Goal: Information Seeking & Learning: Learn about a topic

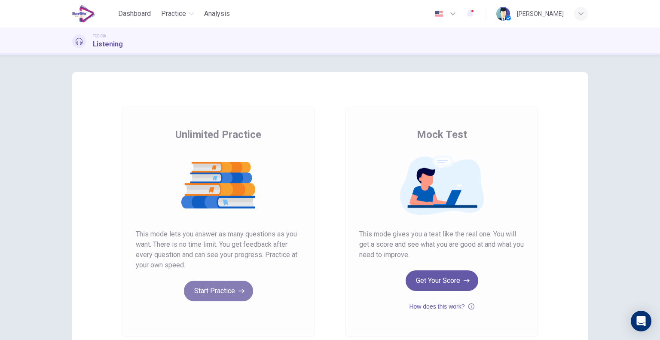
click at [204, 288] on button "Start Practice" at bounding box center [218, 290] width 69 height 21
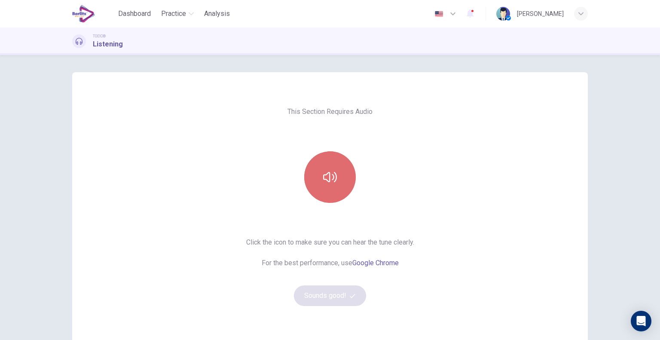
click at [318, 184] on button "button" at bounding box center [330, 177] width 52 height 52
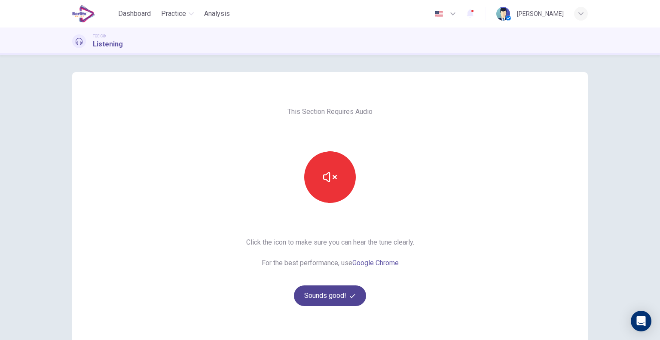
click at [328, 296] on button "Sounds good!" at bounding box center [330, 295] width 72 height 21
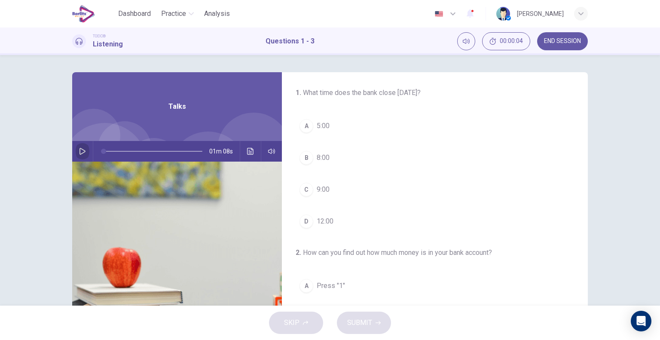
click at [79, 150] on icon "button" at bounding box center [82, 151] width 7 height 7
click at [329, 217] on span "12:00" at bounding box center [325, 221] width 17 height 10
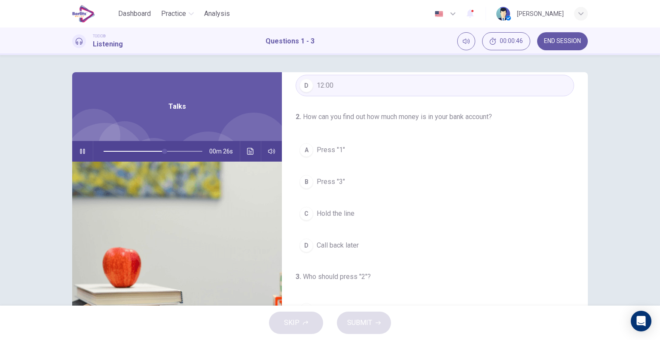
scroll to position [134, 0]
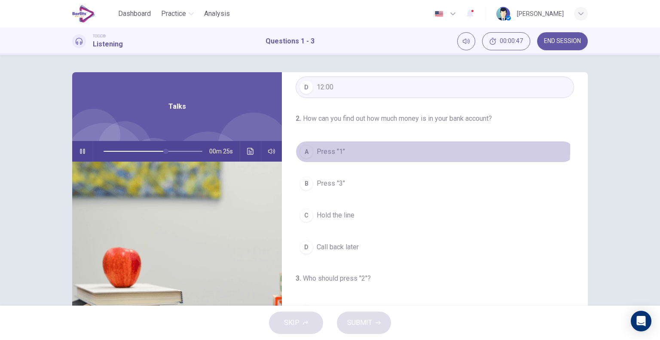
click at [363, 149] on button "A Press "1"" at bounding box center [434, 151] width 278 height 21
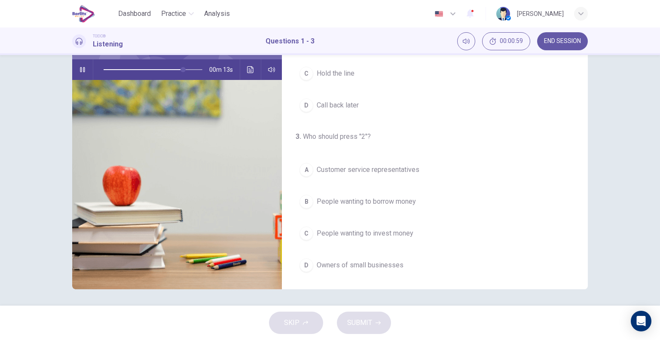
scroll to position [82, 0]
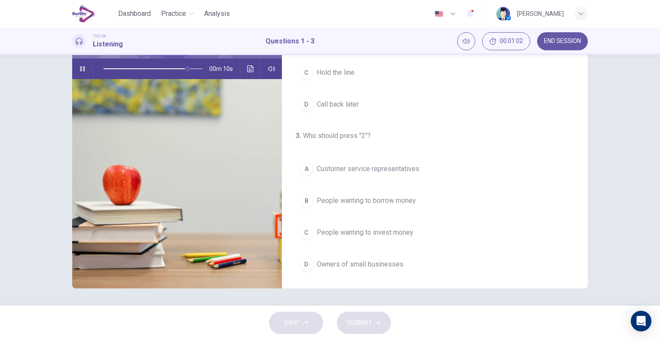
click at [342, 231] on span "People wanting to invest money" at bounding box center [365, 232] width 97 height 10
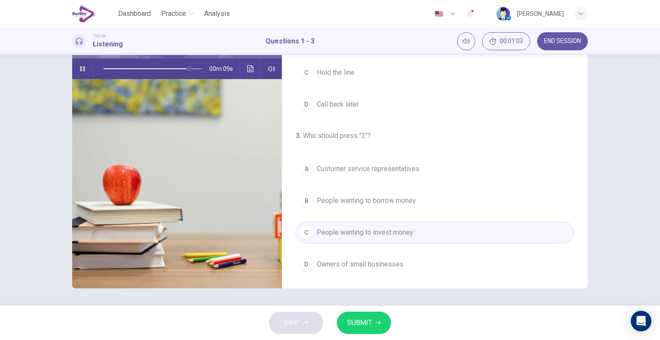
click at [355, 325] on span "SUBMIT" at bounding box center [359, 323] width 25 height 12
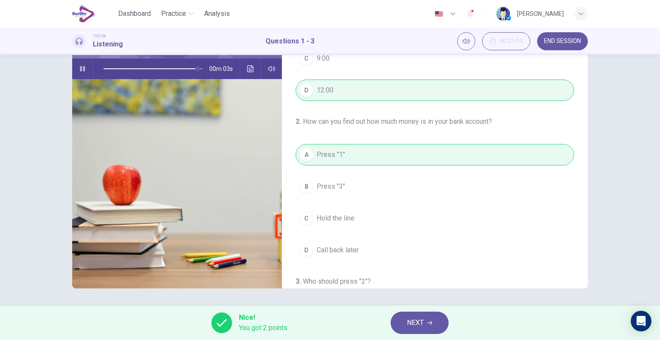
scroll to position [0, 0]
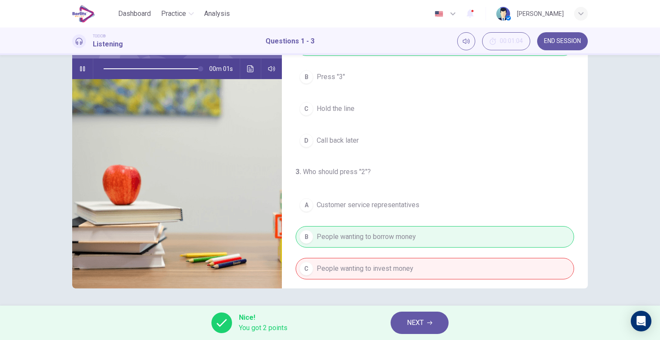
type input "*"
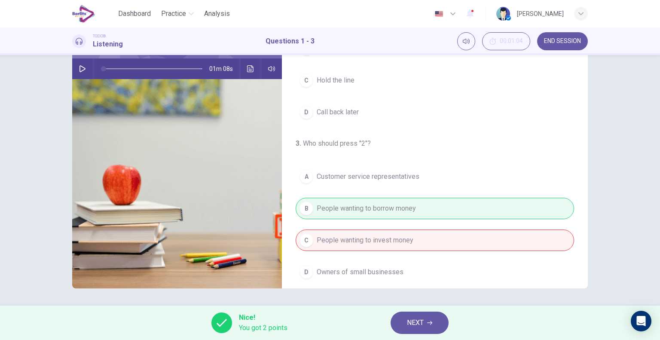
scroll to position [194, 0]
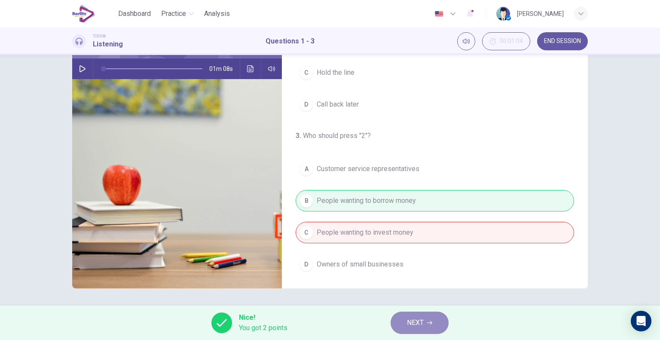
click at [417, 320] on span "NEXT" at bounding box center [415, 323] width 17 height 12
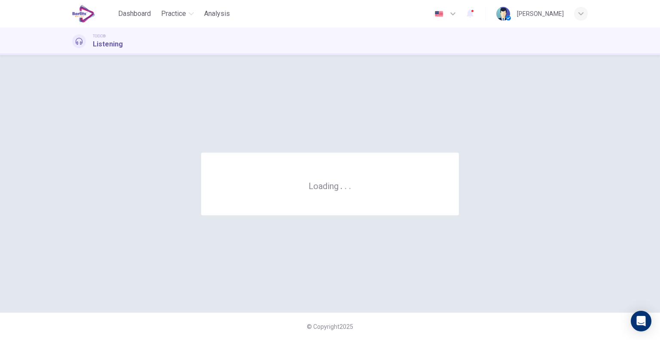
scroll to position [0, 0]
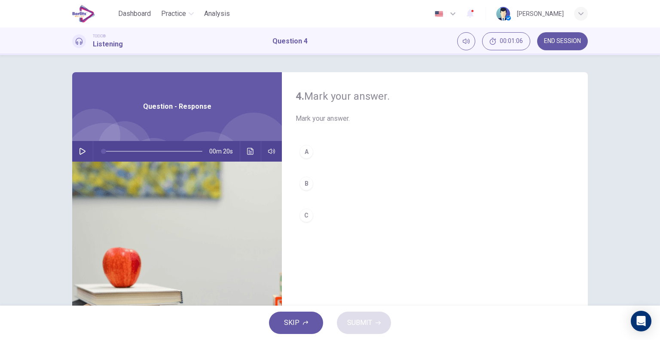
click at [79, 153] on icon "button" at bounding box center [82, 151] width 7 height 7
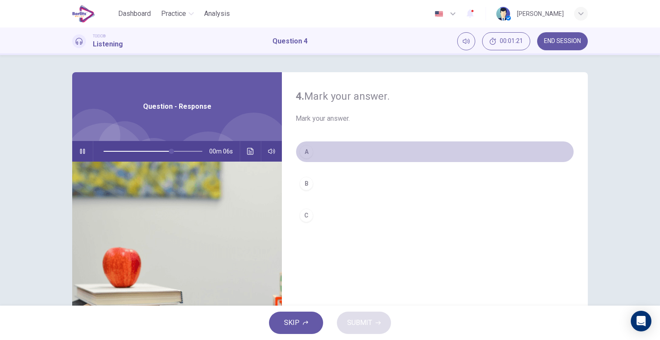
click at [316, 154] on button "A" at bounding box center [434, 151] width 278 height 21
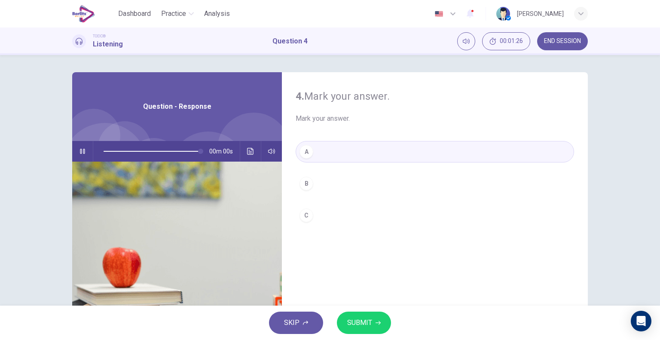
type input "*"
click at [358, 328] on span "SUBMIT" at bounding box center [359, 323] width 25 height 12
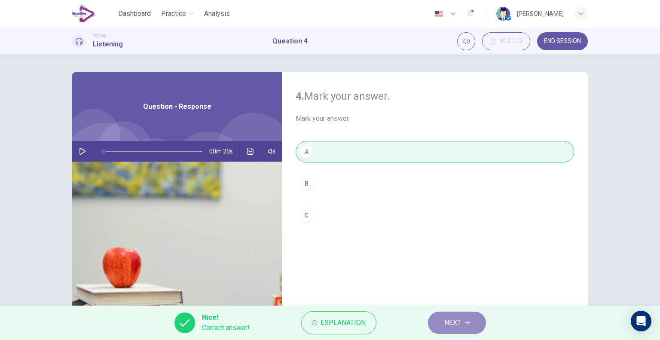
click at [447, 326] on span "NEXT" at bounding box center [452, 323] width 17 height 12
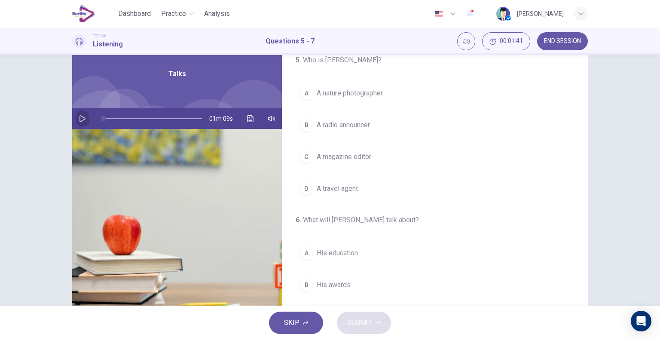
click at [80, 120] on icon "button" at bounding box center [82, 118] width 6 height 7
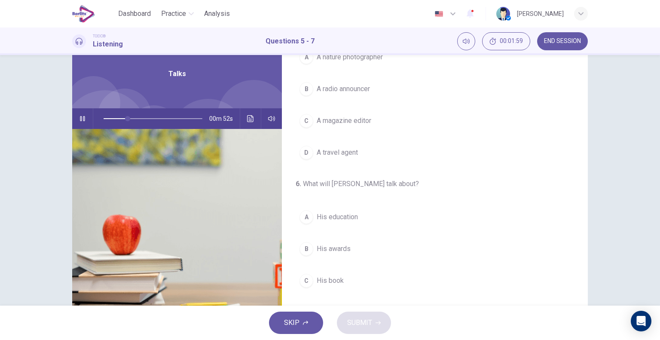
click at [437, 277] on button "C His book" at bounding box center [434, 280] width 278 height 21
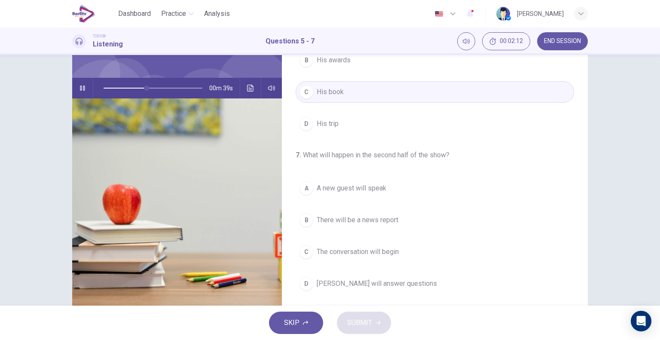
scroll to position [64, 0]
click at [414, 279] on span "Mr. Peterson will answer questions" at bounding box center [377, 283] width 120 height 10
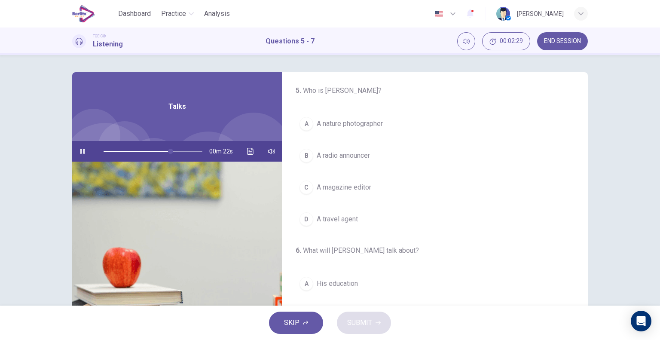
scroll to position [0, 0]
click at [358, 160] on span "A radio announcer" at bounding box center [343, 157] width 53 height 10
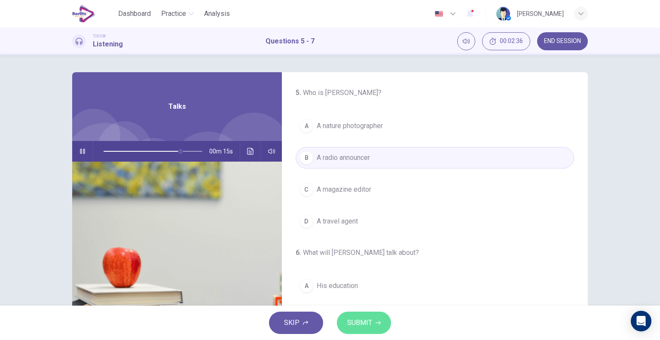
click at [353, 321] on span "SUBMIT" at bounding box center [359, 323] width 25 height 12
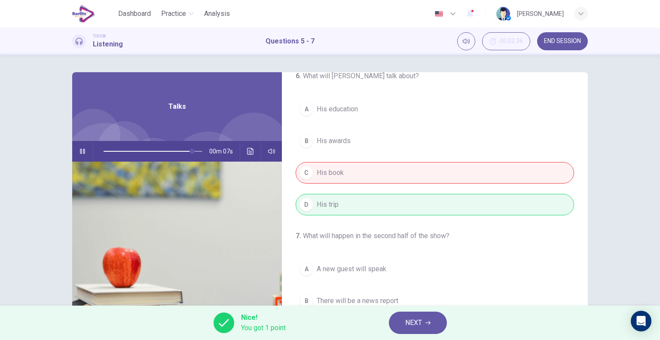
scroll to position [194, 0]
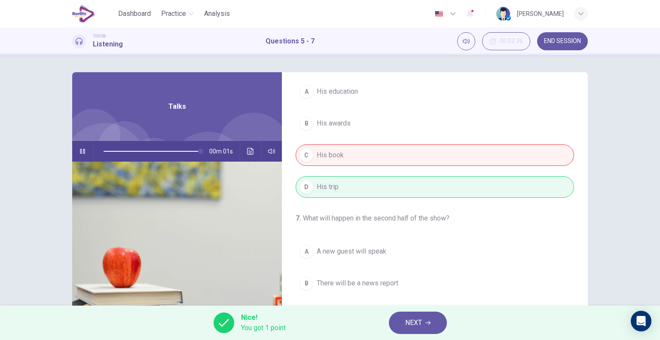
type input "*"
click at [410, 321] on span "NEXT" at bounding box center [413, 323] width 17 height 12
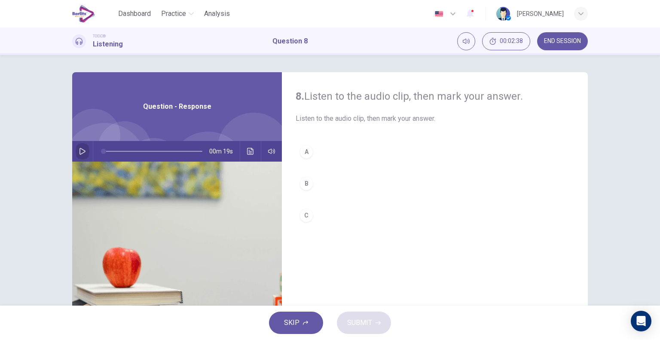
click at [82, 152] on icon "button" at bounding box center [82, 151] width 6 height 7
type input "*"
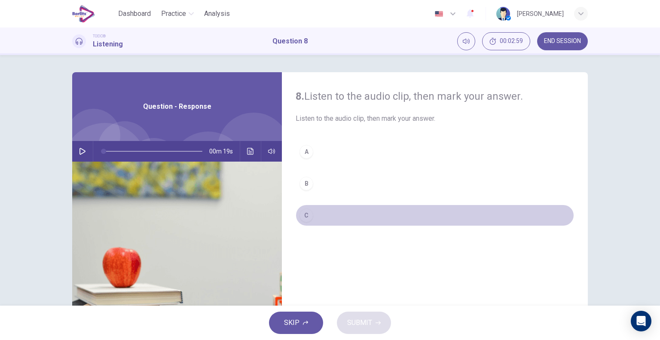
click at [310, 217] on div "C" at bounding box center [306, 215] width 14 height 14
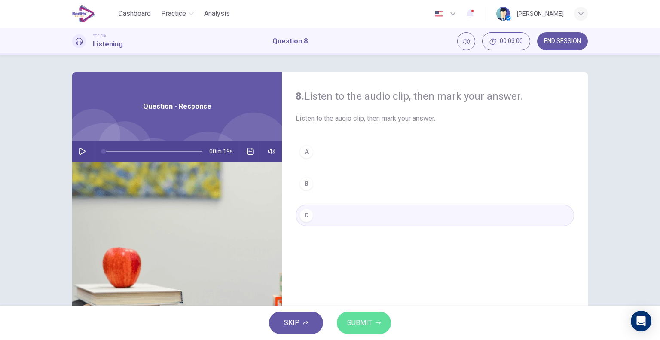
click at [356, 325] on span "SUBMIT" at bounding box center [359, 323] width 25 height 12
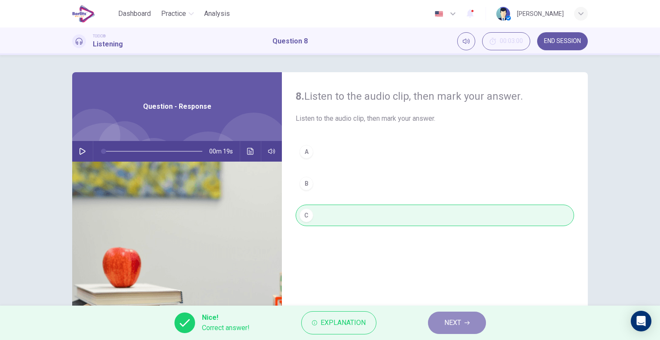
click at [446, 326] on span "NEXT" at bounding box center [452, 323] width 17 height 12
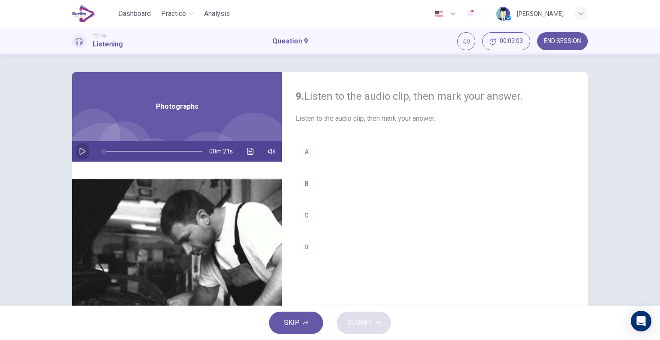
click at [79, 157] on button "button" at bounding box center [83, 151] width 14 height 21
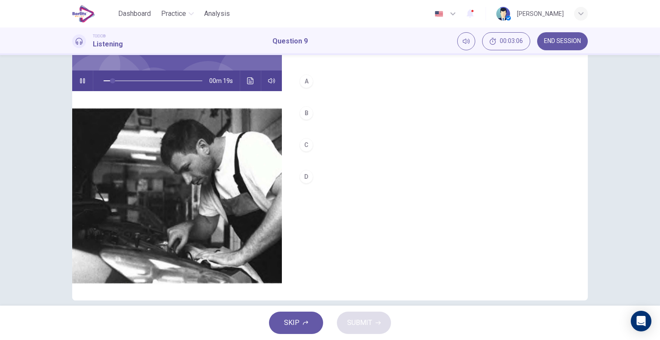
scroll to position [72, 0]
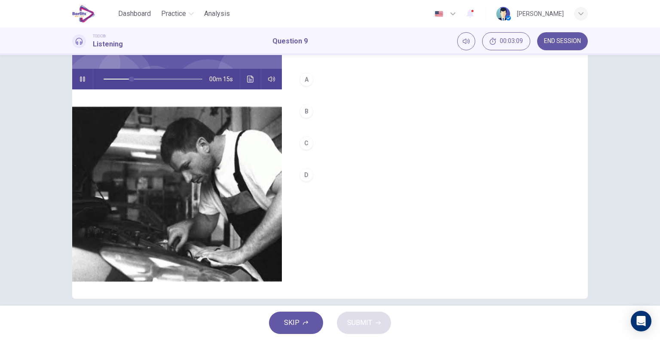
click at [301, 78] on div "A" at bounding box center [306, 80] width 14 height 14
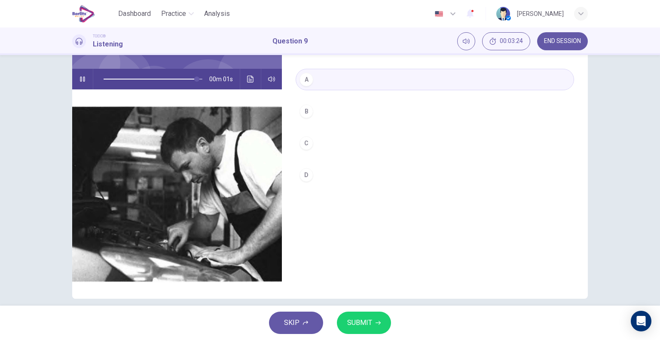
click at [350, 323] on span "SUBMIT" at bounding box center [359, 323] width 25 height 12
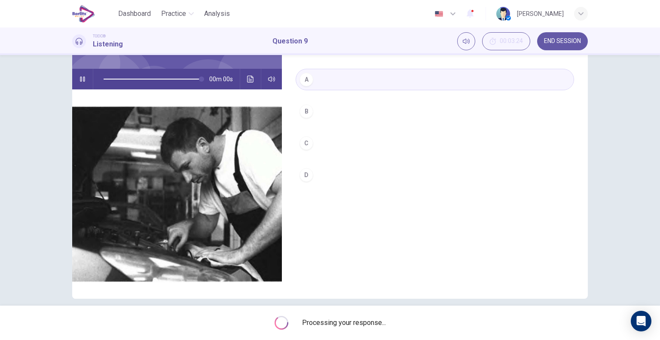
type input "*"
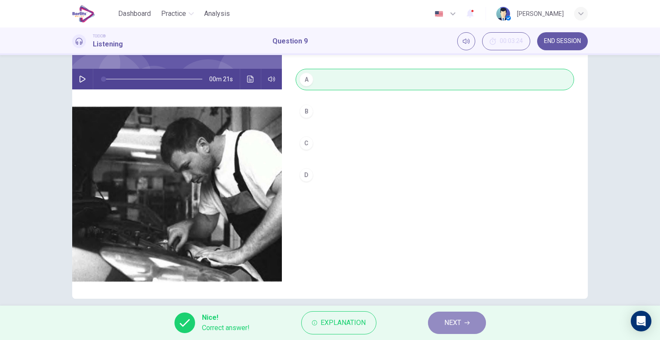
click at [451, 320] on span "NEXT" at bounding box center [452, 323] width 17 height 12
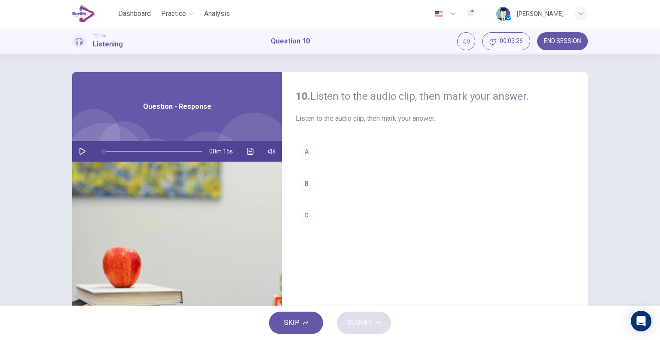
click at [80, 152] on icon "button" at bounding box center [82, 151] width 7 height 7
click at [307, 152] on div "A" at bounding box center [306, 152] width 14 height 14
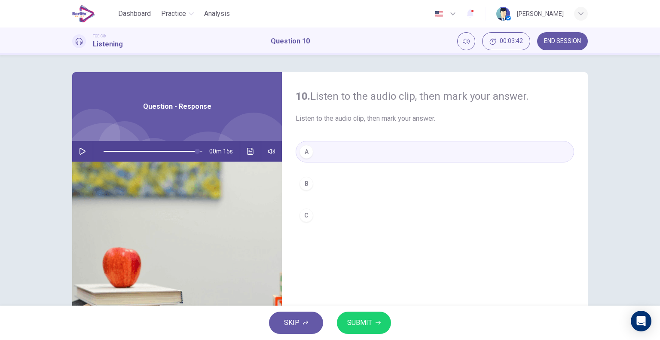
type input "*"
click at [353, 321] on span "SUBMIT" at bounding box center [359, 323] width 25 height 12
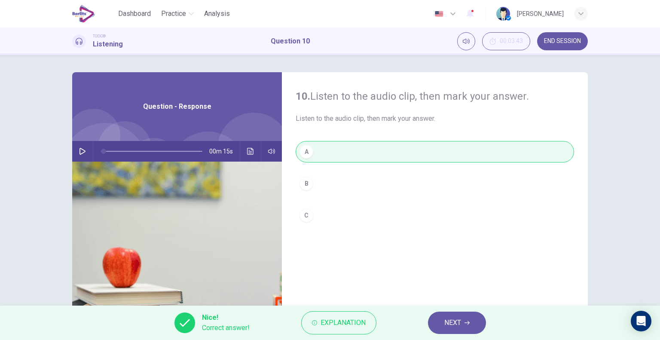
click at [443, 327] on button "NEXT" at bounding box center [457, 322] width 58 height 22
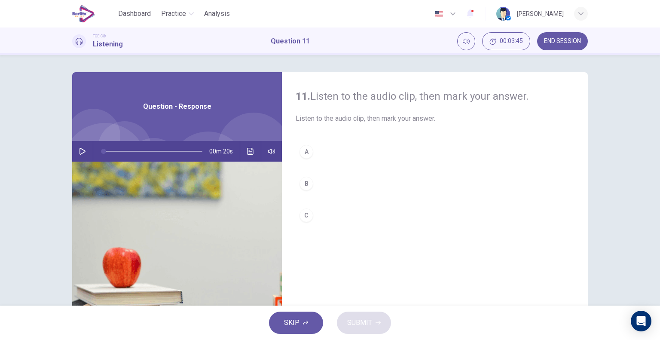
click at [79, 148] on icon "button" at bounding box center [82, 151] width 7 height 7
click at [306, 214] on div "C" at bounding box center [306, 215] width 14 height 14
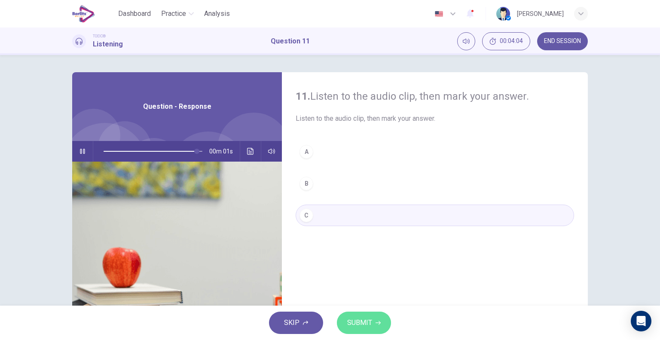
click at [356, 324] on span "SUBMIT" at bounding box center [359, 323] width 25 height 12
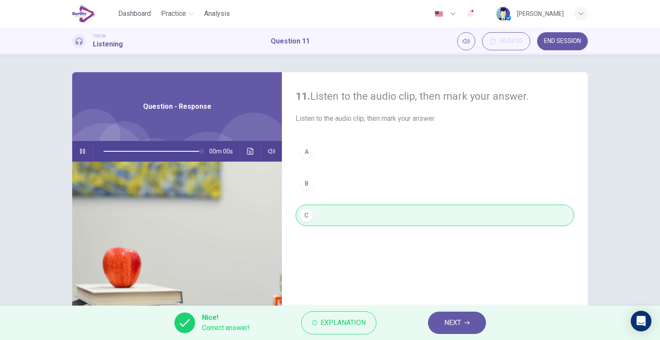
type input "*"
click at [447, 324] on span "NEXT" at bounding box center [452, 323] width 17 height 12
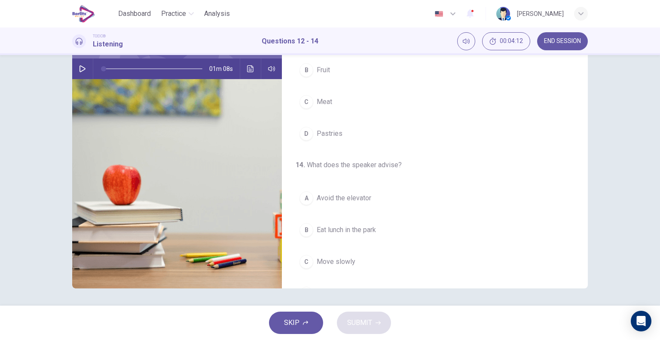
scroll to position [194, 0]
click at [79, 67] on icon "button" at bounding box center [82, 68] width 7 height 7
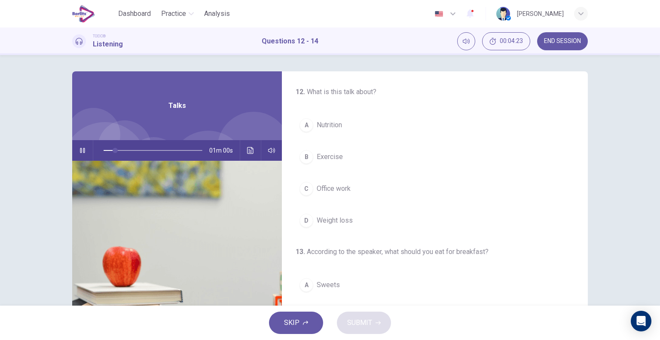
scroll to position [0, 0]
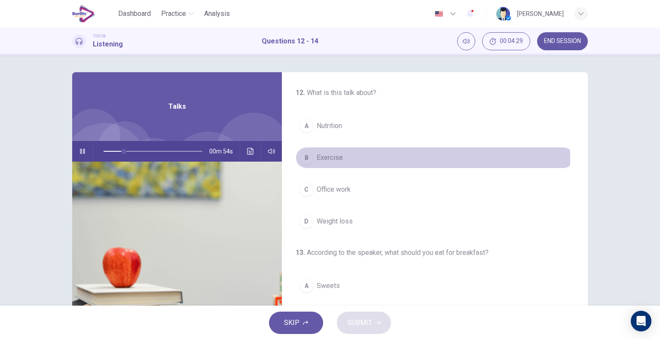
click at [339, 159] on span "Exercise" at bounding box center [330, 157] width 26 height 10
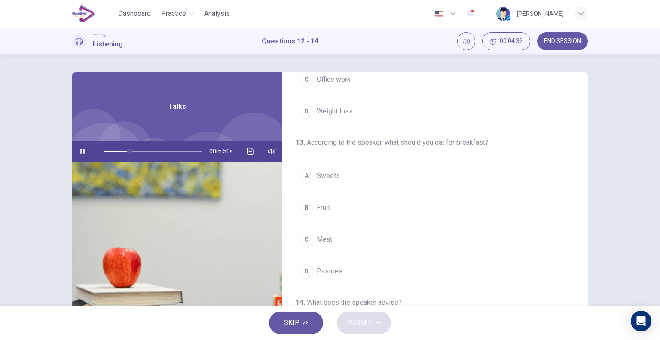
scroll to position [110, 0]
click at [352, 213] on button "B Fruit" at bounding box center [434, 207] width 278 height 21
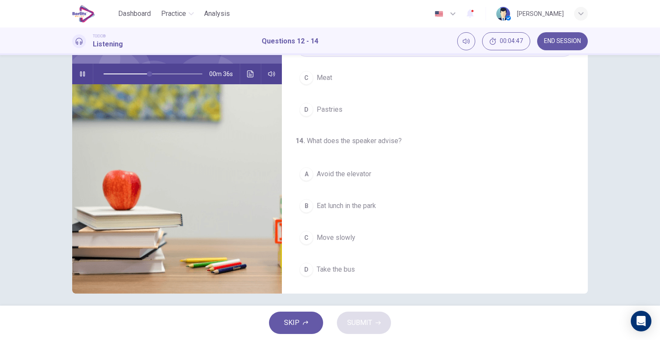
scroll to position [82, 0]
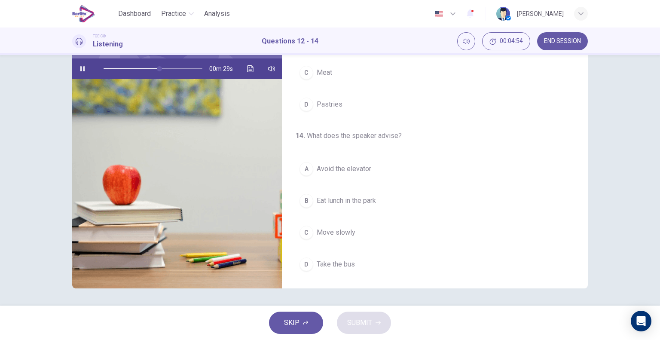
click at [345, 170] on span "Avoid the elevator" at bounding box center [344, 169] width 55 height 10
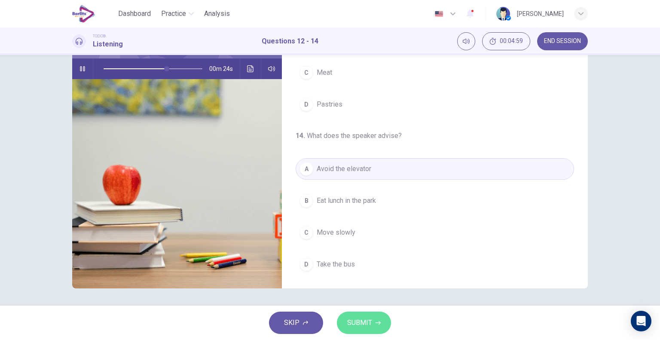
click at [358, 328] on span "SUBMIT" at bounding box center [359, 323] width 25 height 12
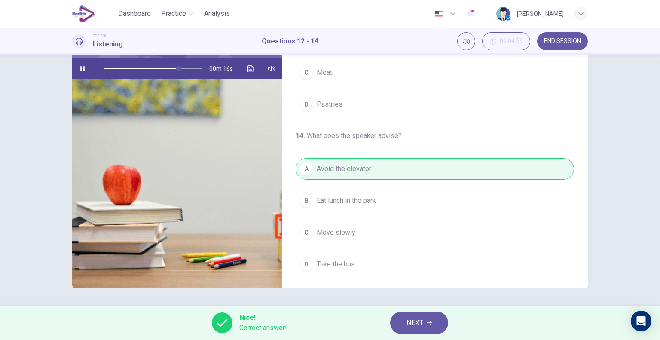
type input "**"
click at [405, 323] on button "NEXT" at bounding box center [419, 322] width 58 height 22
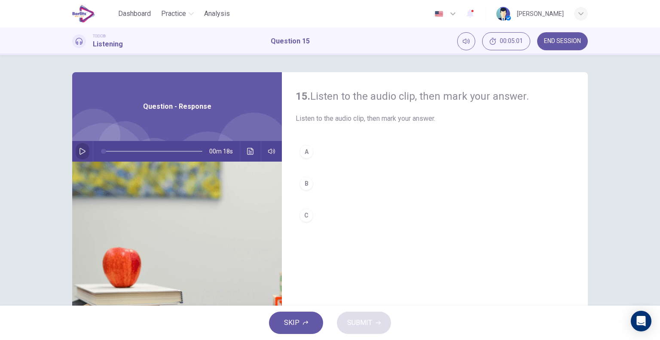
click at [80, 154] on icon "button" at bounding box center [82, 151] width 7 height 7
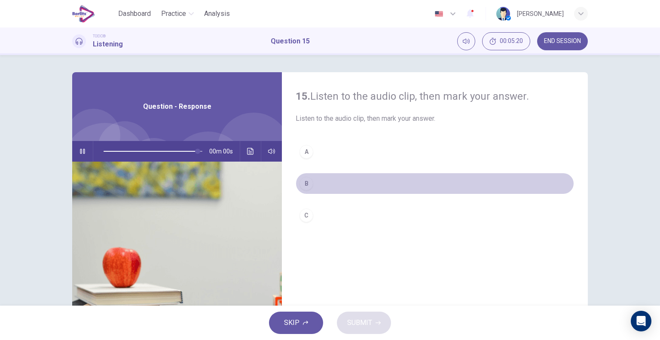
click at [308, 186] on div "B" at bounding box center [306, 184] width 14 height 14
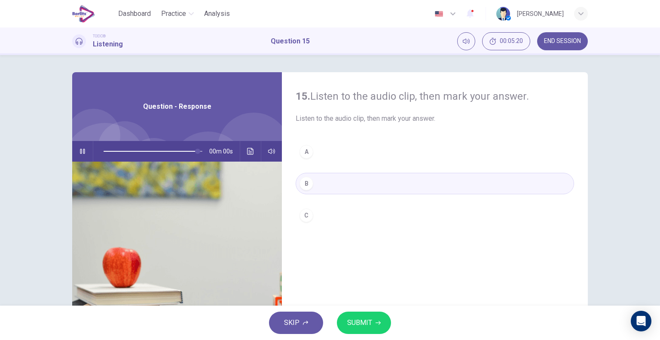
type input "*"
click at [358, 328] on span "SUBMIT" at bounding box center [359, 323] width 25 height 12
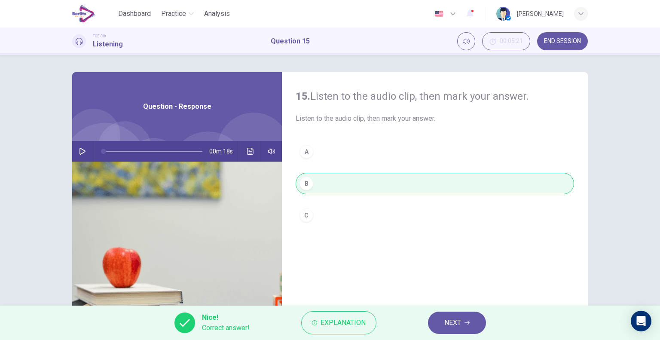
click at [446, 323] on span "NEXT" at bounding box center [452, 323] width 17 height 12
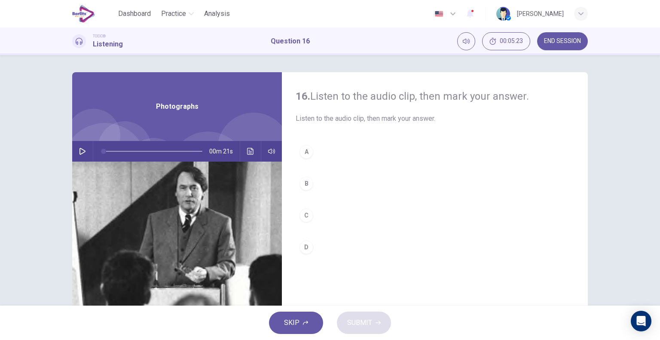
click at [81, 149] on icon "button" at bounding box center [82, 151] width 7 height 7
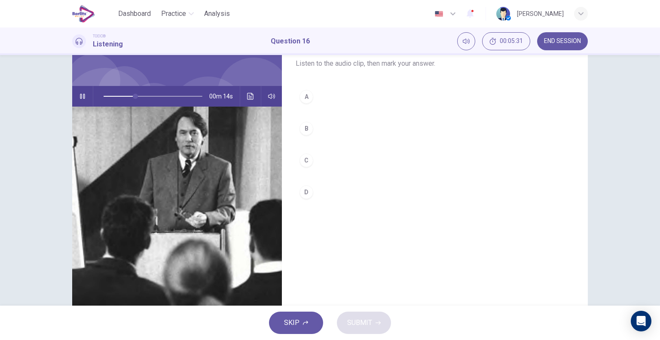
scroll to position [55, 0]
type input "*"
click at [314, 194] on button "D" at bounding box center [434, 191] width 278 height 21
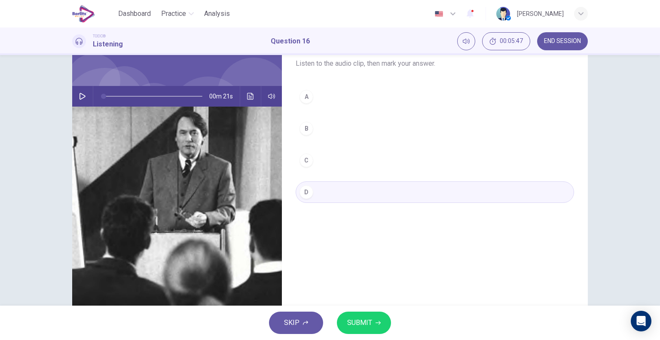
click at [359, 325] on span "SUBMIT" at bounding box center [359, 323] width 25 height 12
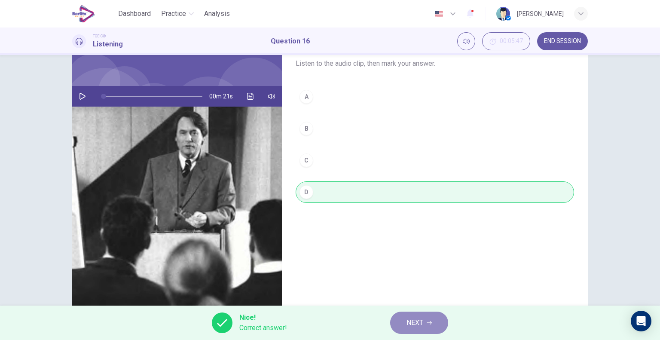
click at [416, 323] on span "NEXT" at bounding box center [414, 323] width 17 height 12
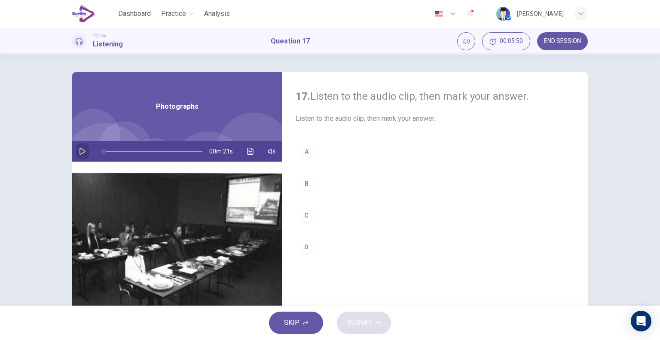
click at [79, 152] on icon "button" at bounding box center [82, 151] width 7 height 7
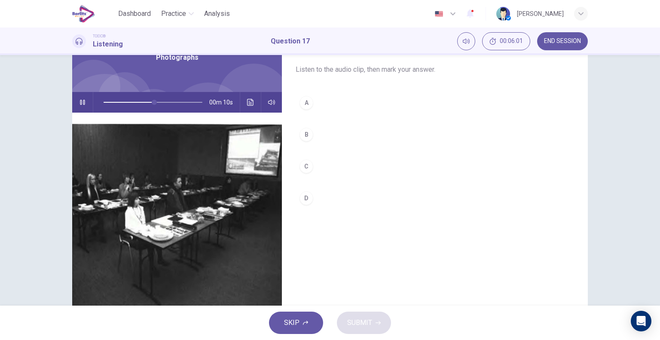
scroll to position [50, 0]
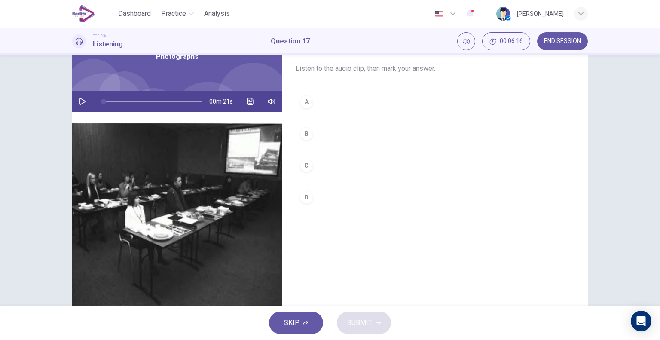
click at [81, 100] on icon "button" at bounding box center [82, 101] width 7 height 7
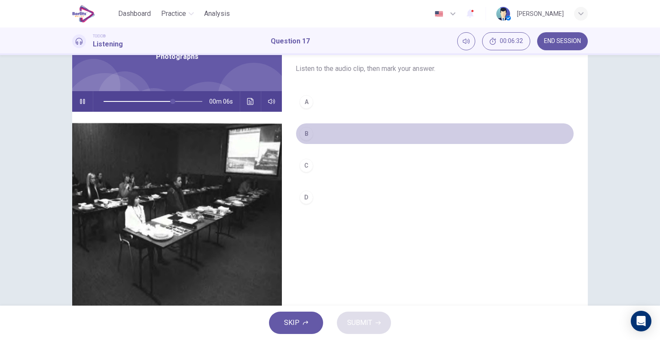
click at [306, 134] on div "B" at bounding box center [306, 134] width 14 height 14
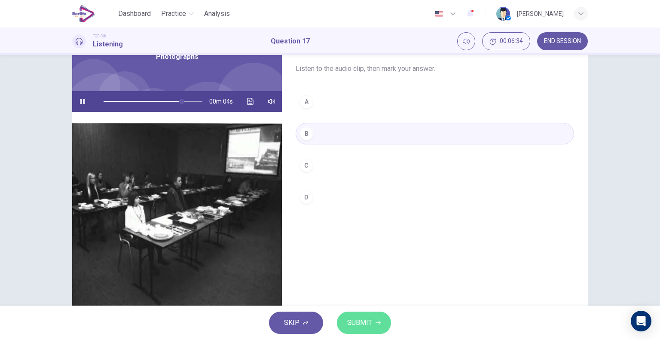
click at [359, 325] on span "SUBMIT" at bounding box center [359, 323] width 25 height 12
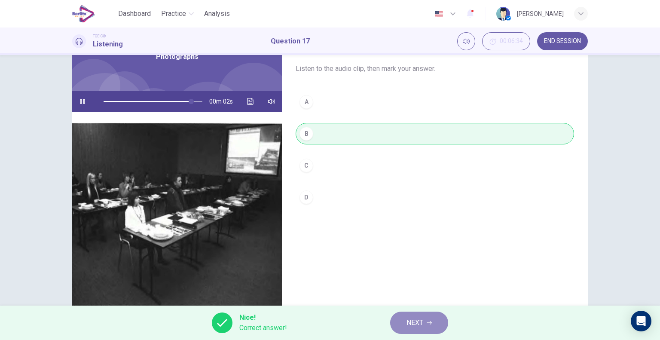
type input "**"
click at [414, 325] on span "NEXT" at bounding box center [414, 323] width 17 height 12
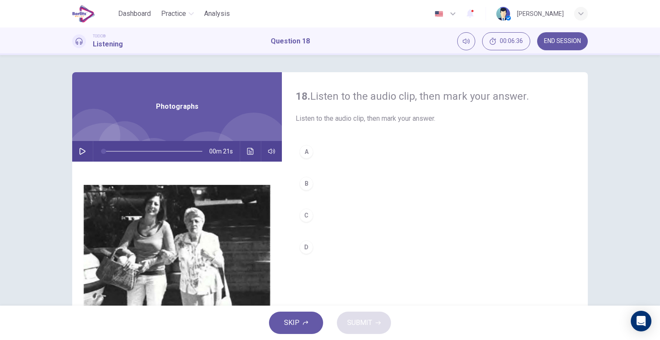
click at [79, 149] on icon "button" at bounding box center [82, 151] width 7 height 7
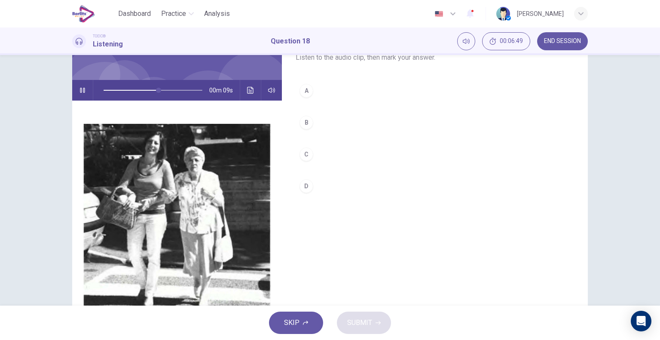
scroll to position [66, 0]
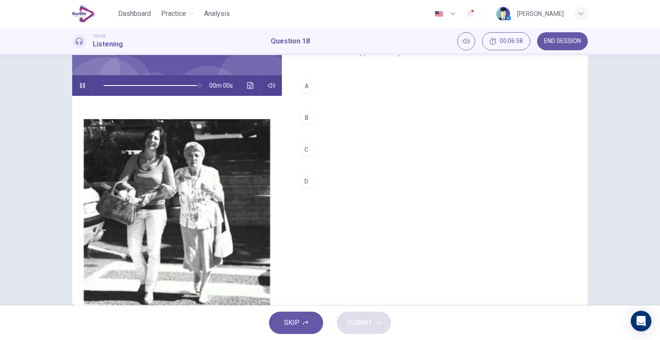
type input "*"
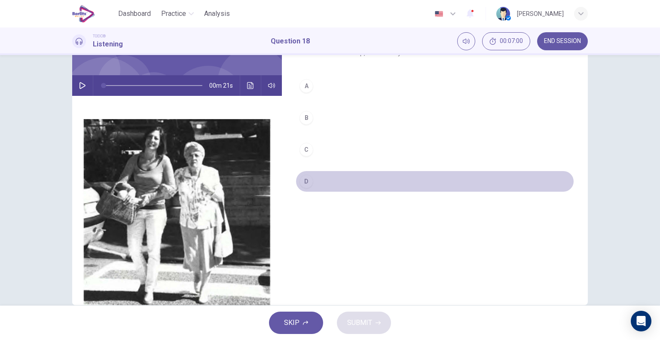
click at [299, 186] on button "D" at bounding box center [434, 180] width 278 height 21
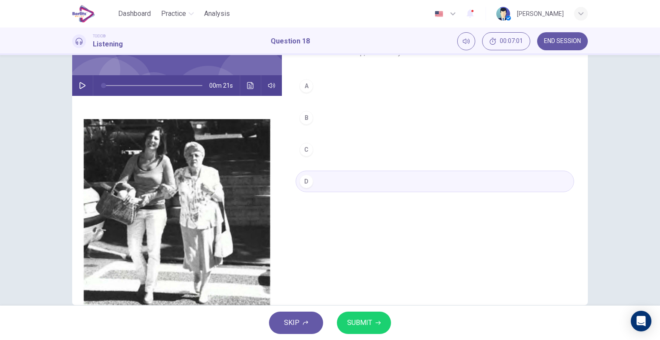
click at [363, 320] on span "SUBMIT" at bounding box center [359, 323] width 25 height 12
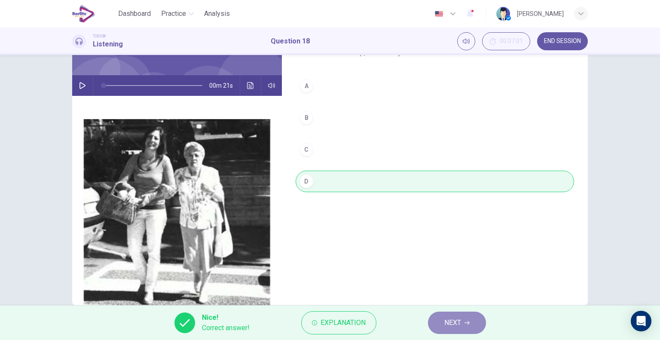
click at [439, 325] on button "NEXT" at bounding box center [457, 322] width 58 height 22
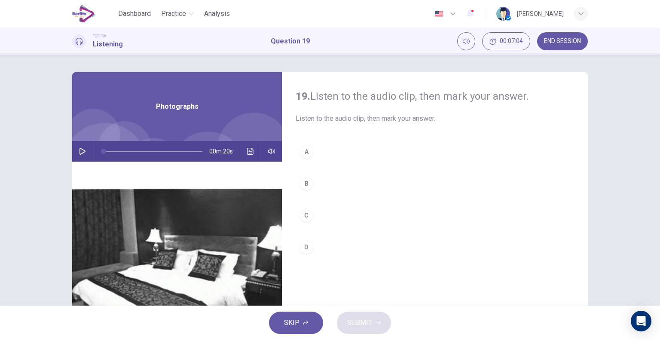
click at [78, 147] on button "button" at bounding box center [83, 151] width 14 height 21
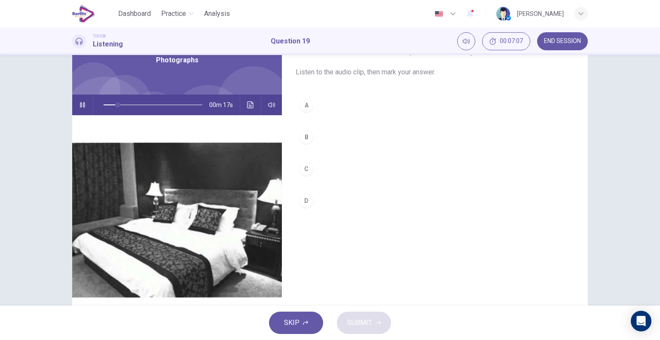
scroll to position [49, 0]
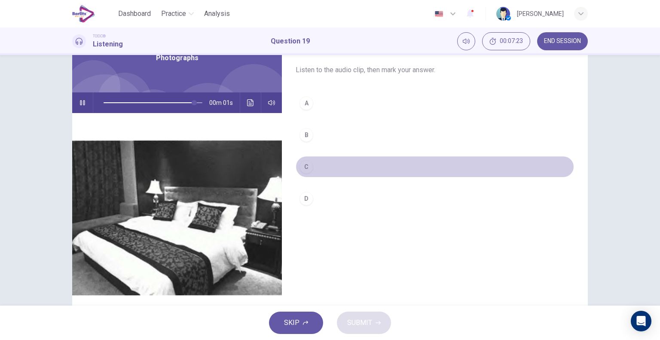
click at [315, 168] on button "C" at bounding box center [434, 166] width 278 height 21
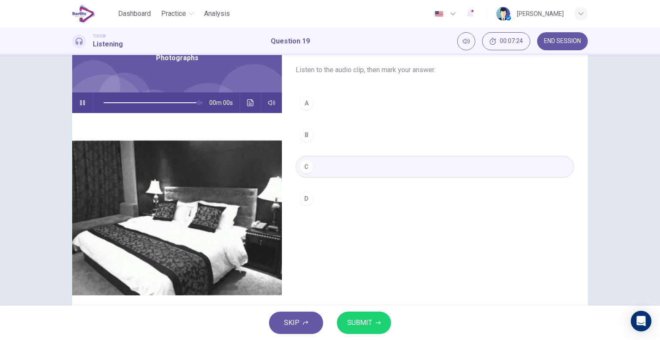
type input "*"
click at [349, 328] on span "SUBMIT" at bounding box center [359, 323] width 25 height 12
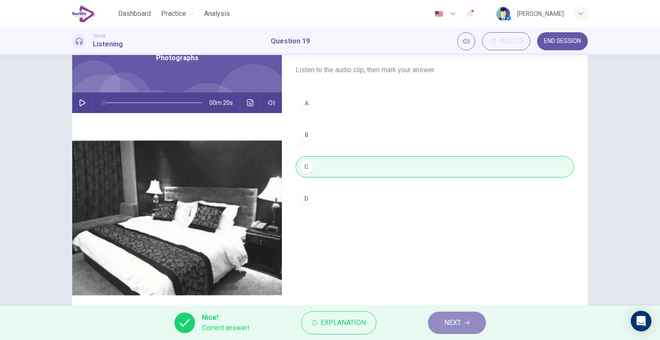
click at [448, 328] on span "NEXT" at bounding box center [452, 323] width 17 height 12
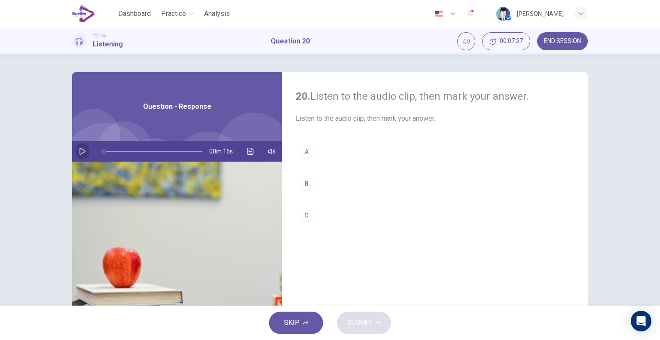
click at [82, 152] on icon "button" at bounding box center [82, 151] width 7 height 7
type input "*"
click at [322, 153] on button "A" at bounding box center [434, 151] width 278 height 21
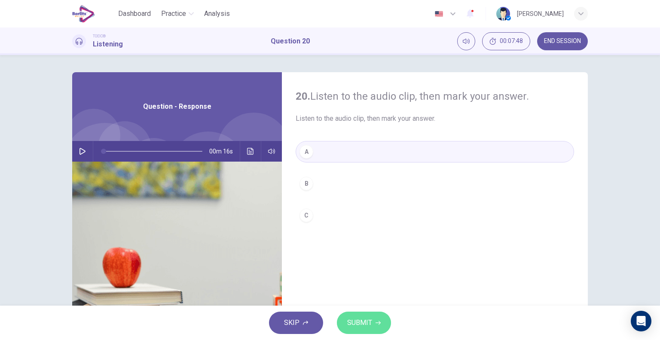
click at [356, 326] on span "SUBMIT" at bounding box center [359, 323] width 25 height 12
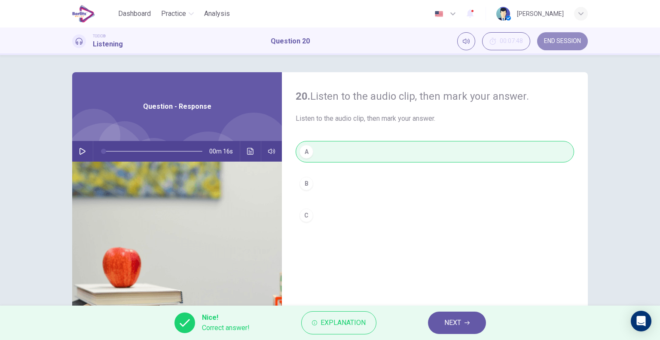
click at [555, 43] on span "END SESSION" at bounding box center [562, 41] width 37 height 7
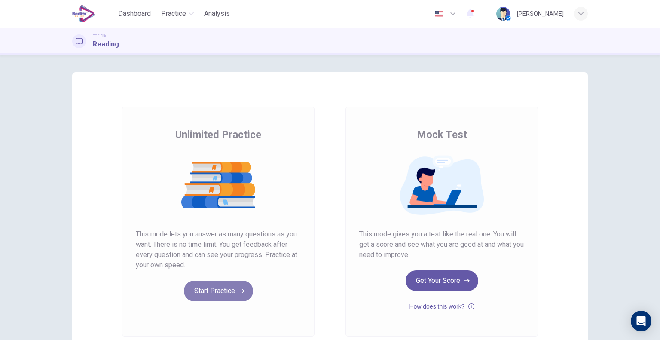
click at [201, 295] on button "Start Practice" at bounding box center [218, 290] width 69 height 21
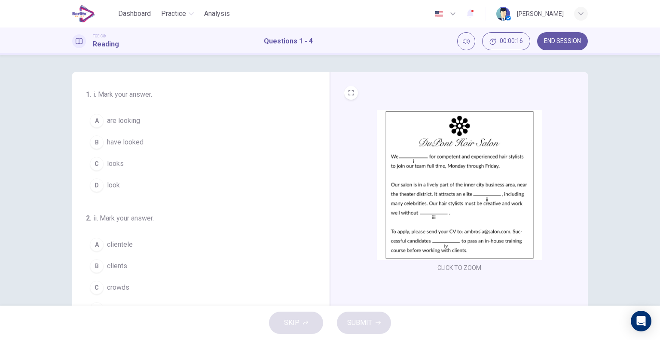
click at [139, 122] on button "A are looking" at bounding box center [195, 120] width 219 height 21
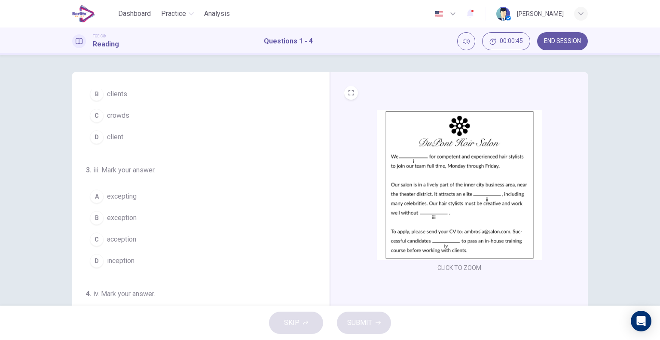
scroll to position [175, 0]
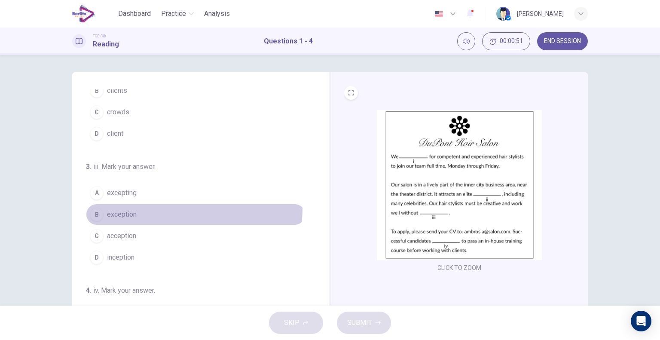
click at [179, 207] on button "B exception" at bounding box center [195, 214] width 219 height 21
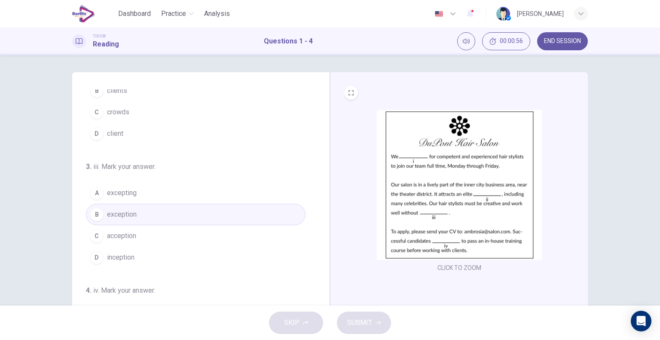
drag, startPoint x: 314, startPoint y: 234, endPoint x: 316, endPoint y: 283, distance: 49.4
click at [316, 283] on div "1 . i. Mark your answer. A are looking B have looked C looks D look 2 . ii. Mar…" at bounding box center [204, 221] width 237 height 264
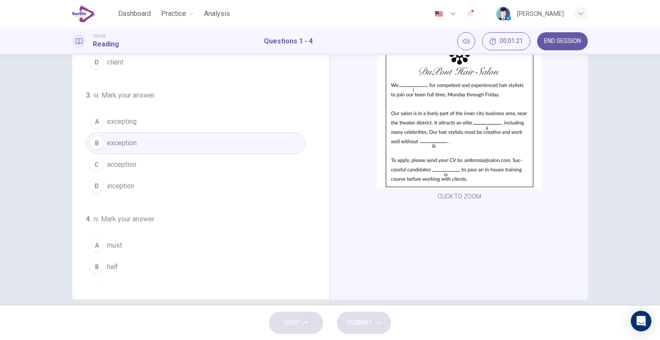
scroll to position [210, 0]
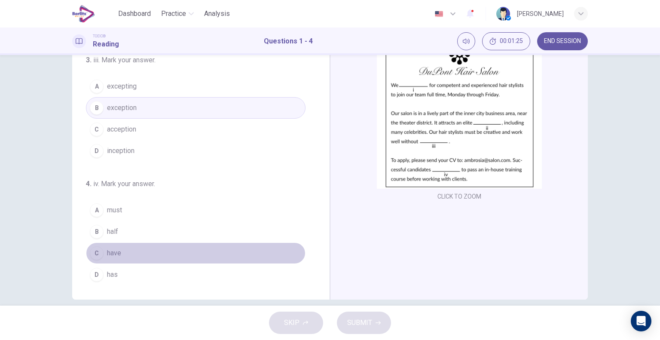
click at [198, 249] on button "C have" at bounding box center [195, 252] width 219 height 21
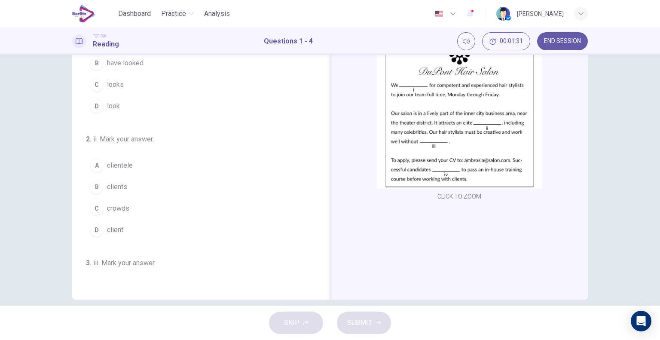
scroll to position [0, 0]
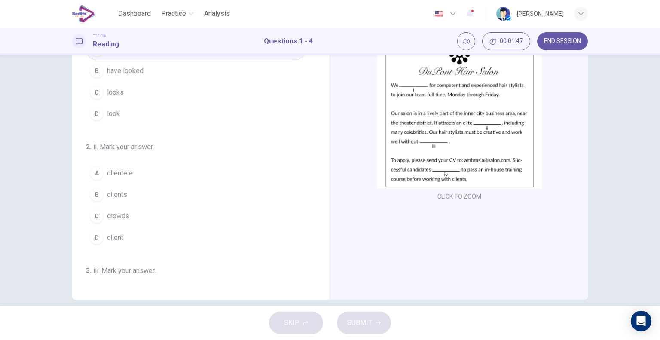
click at [162, 198] on button "B clients" at bounding box center [195, 194] width 219 height 21
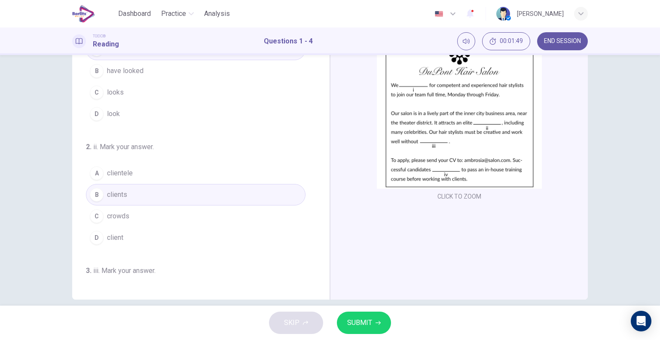
click at [345, 315] on button "SUBMIT" at bounding box center [364, 322] width 54 height 22
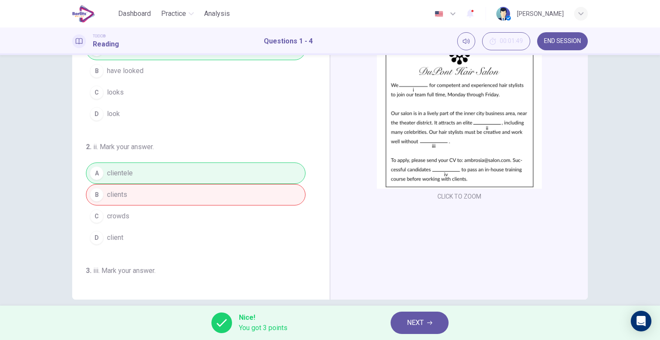
click at [412, 320] on span "NEXT" at bounding box center [415, 323] width 17 height 12
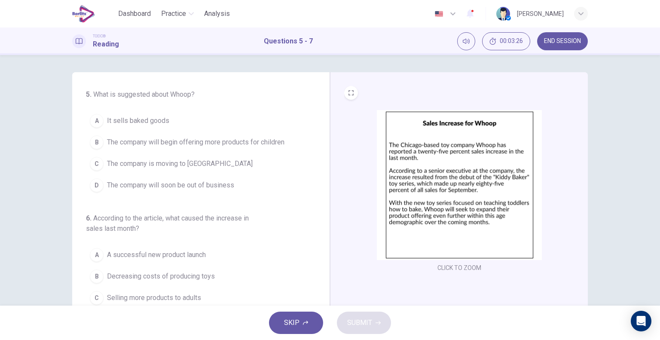
click at [283, 143] on span "The company will begin offering more products for children" at bounding box center [195, 142] width 177 height 10
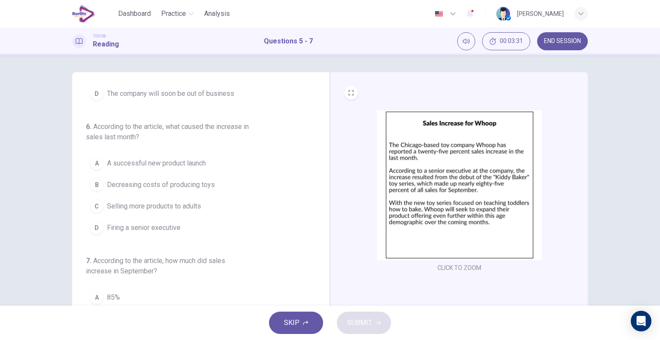
scroll to position [108, 0]
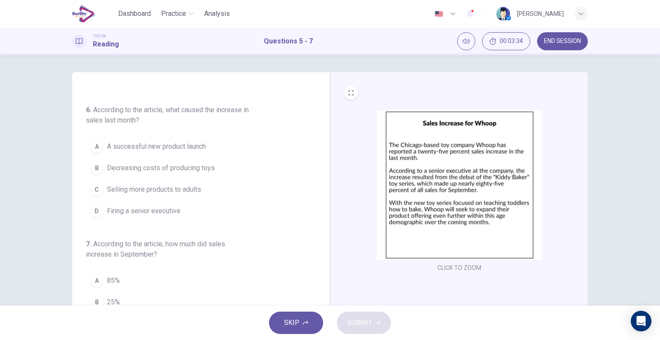
click at [184, 145] on span "A successful new product launch" at bounding box center [156, 146] width 99 height 10
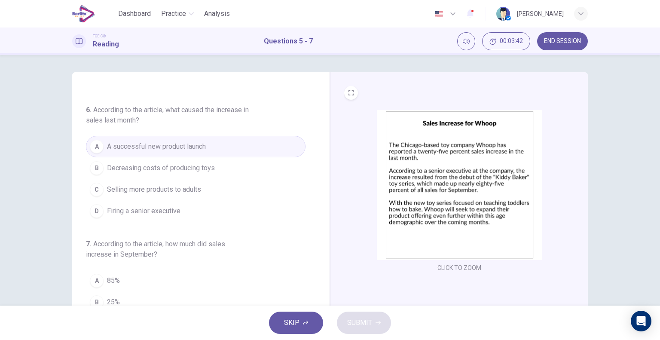
drag, startPoint x: 314, startPoint y: 237, endPoint x: 314, endPoint y: 290, distance: 53.3
click at [314, 290] on div "5 . What is suggested about Whoop? A It sells baked goods B The company will be…" at bounding box center [204, 221] width 237 height 264
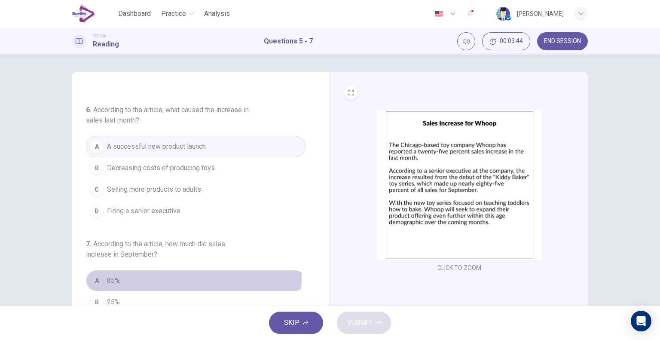
click at [150, 276] on button "A 85%" at bounding box center [195, 280] width 219 height 21
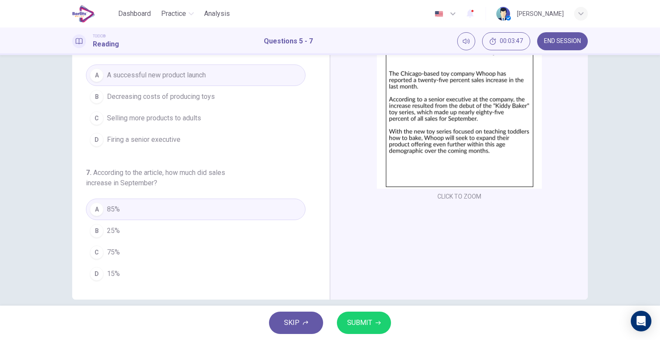
scroll to position [82, 0]
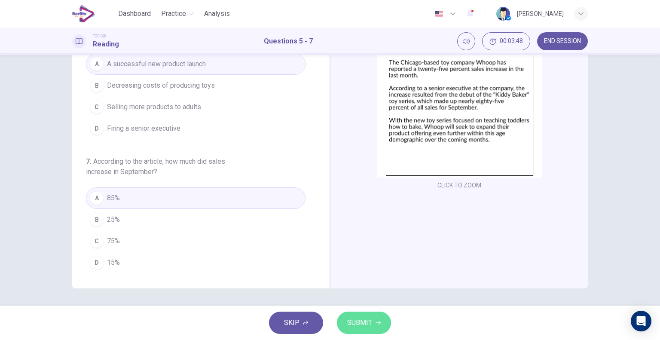
click at [357, 325] on span "SUBMIT" at bounding box center [359, 323] width 25 height 12
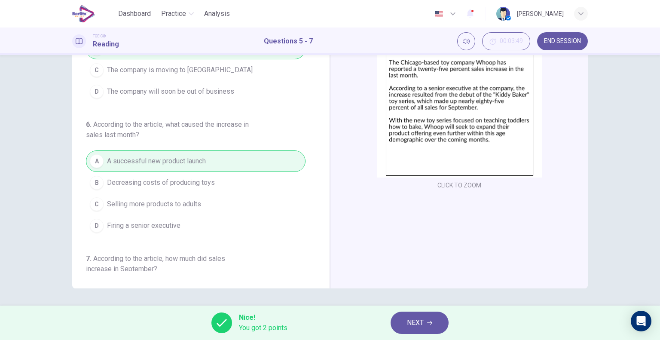
scroll to position [0, 0]
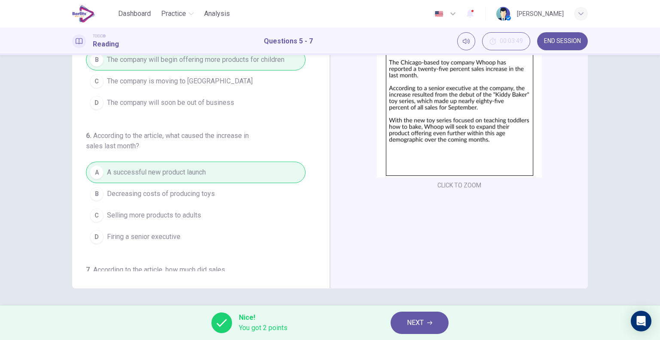
click at [404, 329] on button "NEXT" at bounding box center [419, 322] width 58 height 22
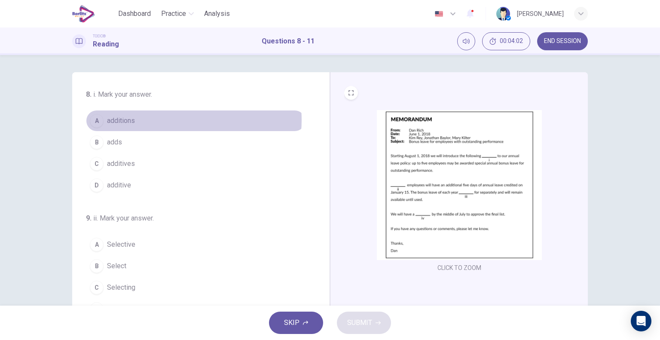
click at [158, 120] on button "A additions" at bounding box center [195, 120] width 219 height 21
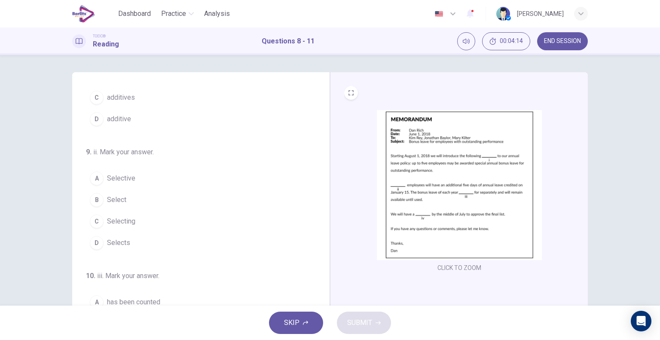
scroll to position [72, 0]
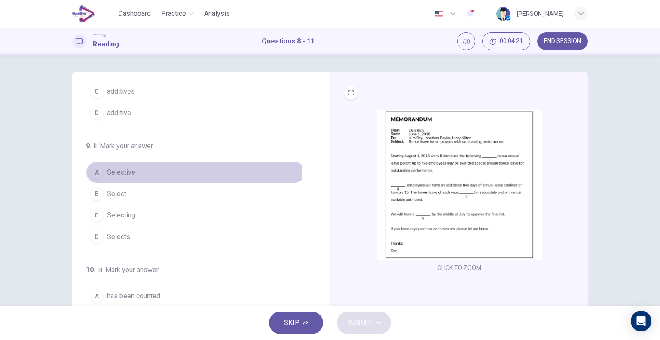
click at [181, 173] on button "A Selective" at bounding box center [195, 171] width 219 height 21
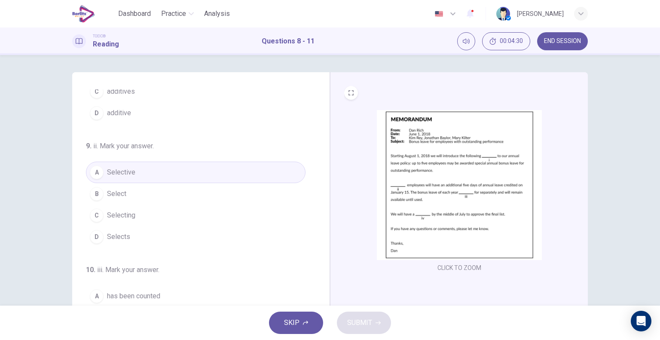
drag, startPoint x: 322, startPoint y: 217, endPoint x: 321, endPoint y: 246, distance: 29.2
click at [321, 246] on div "8 . i. Mark your answer. A additions B adds C additives D additive 9 . ii. Mark…" at bounding box center [201, 221] width 258 height 298
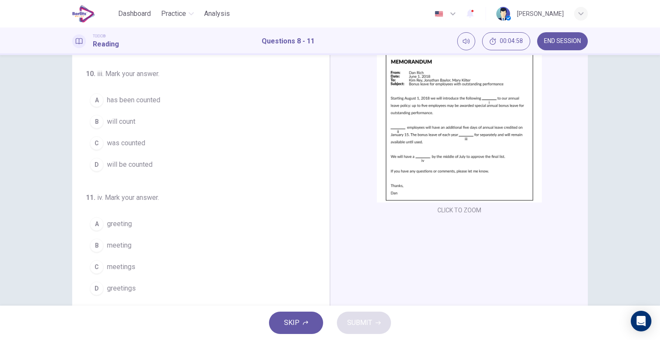
scroll to position [58, 0]
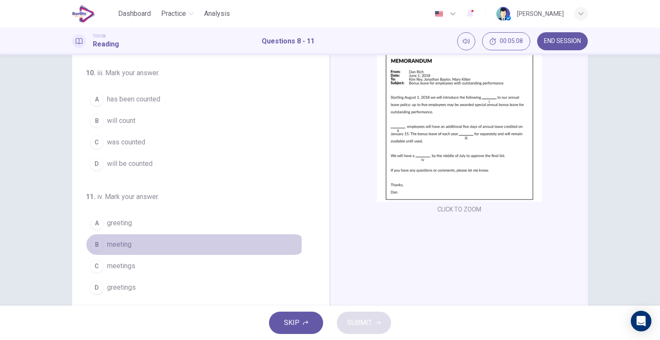
click at [124, 242] on span "meeting" at bounding box center [119, 244] width 24 height 10
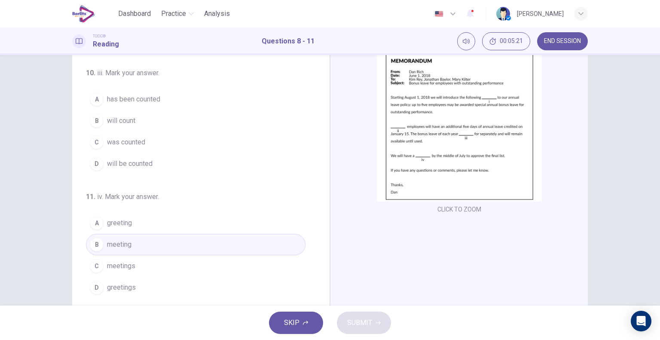
click at [138, 120] on button "B will count" at bounding box center [195, 120] width 219 height 21
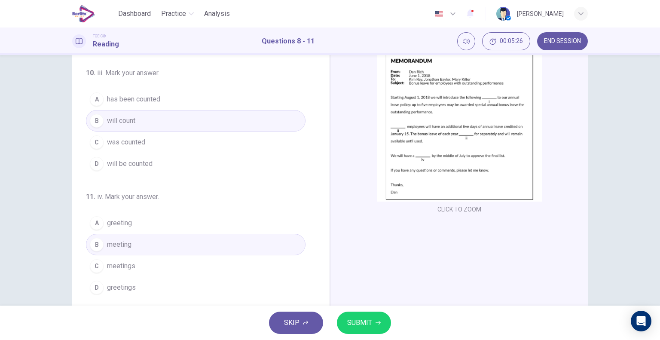
click at [350, 324] on span "SUBMIT" at bounding box center [359, 323] width 25 height 12
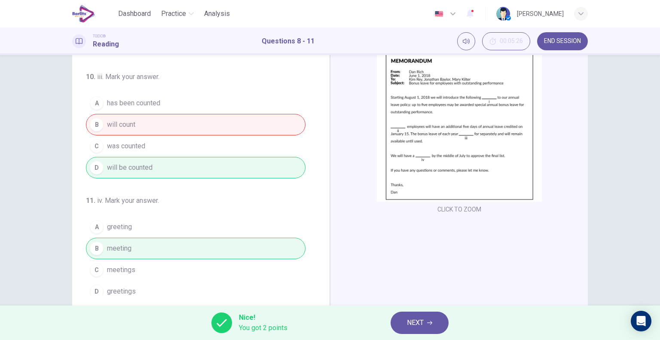
scroll to position [210, 0]
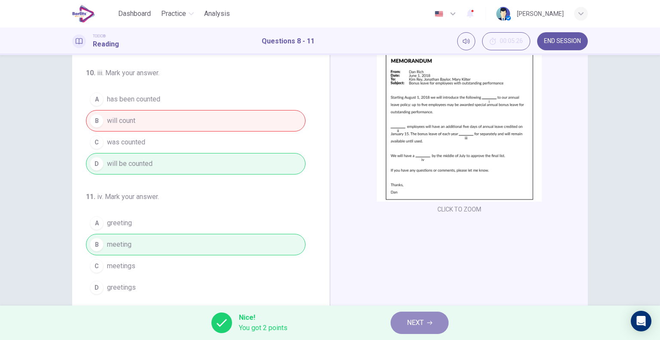
click at [417, 324] on span "NEXT" at bounding box center [415, 323] width 17 height 12
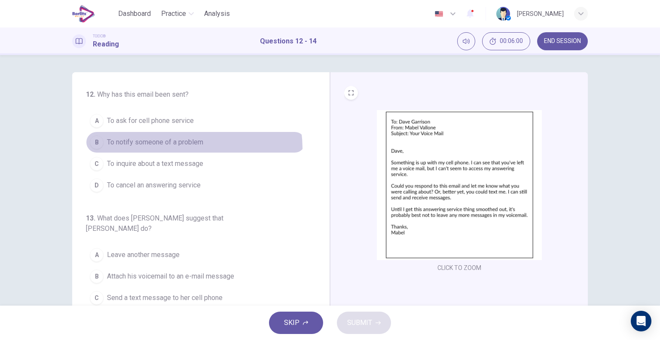
click at [190, 147] on button "B To notify someone of a problem" at bounding box center [195, 141] width 219 height 21
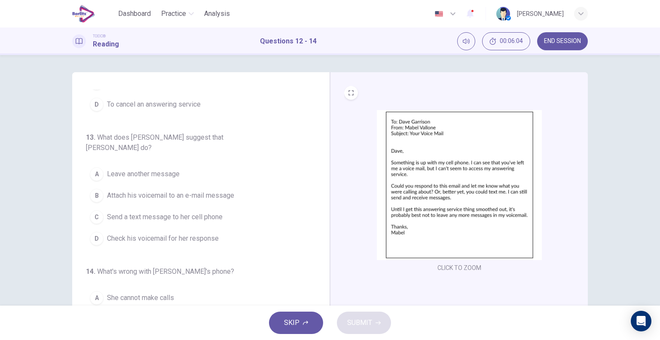
scroll to position [88, 0]
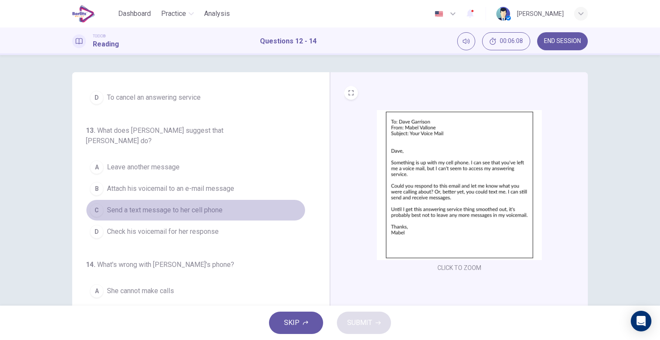
click at [198, 205] on span "Send a text message to her cell phone" at bounding box center [165, 210] width 116 height 10
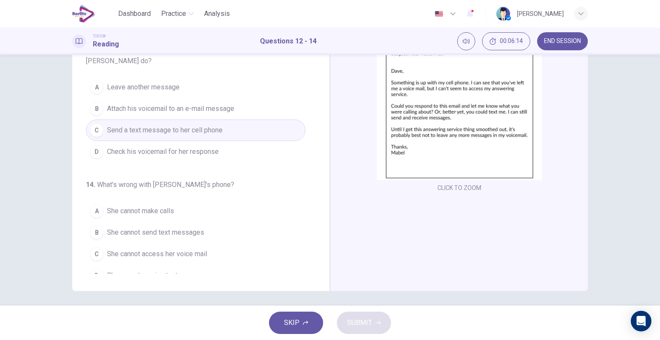
scroll to position [81, 0]
click at [203, 248] on span "She cannot access her voice mail" at bounding box center [157, 253] width 100 height 10
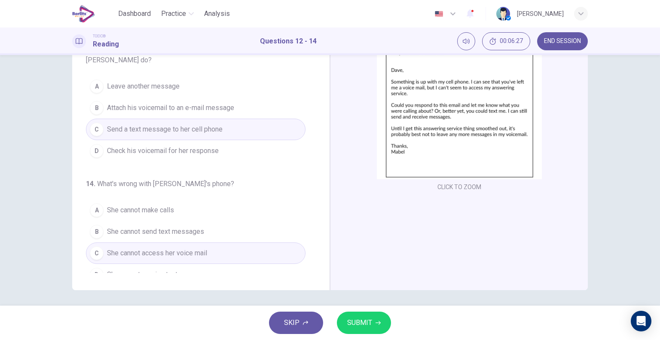
click at [349, 320] on span "SUBMIT" at bounding box center [359, 323] width 25 height 12
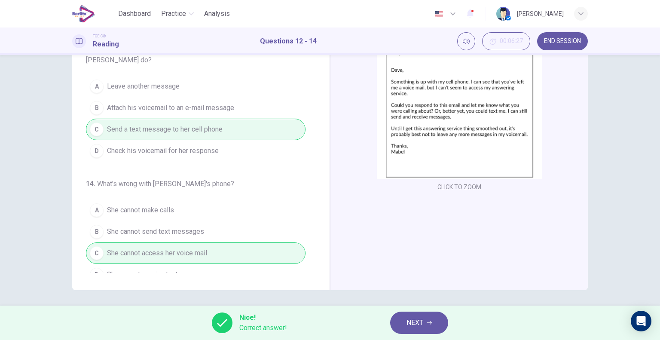
click at [429, 323] on icon "button" at bounding box center [428, 322] width 5 height 5
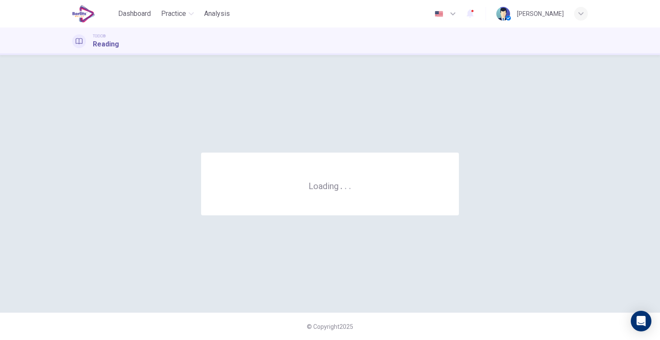
scroll to position [0, 0]
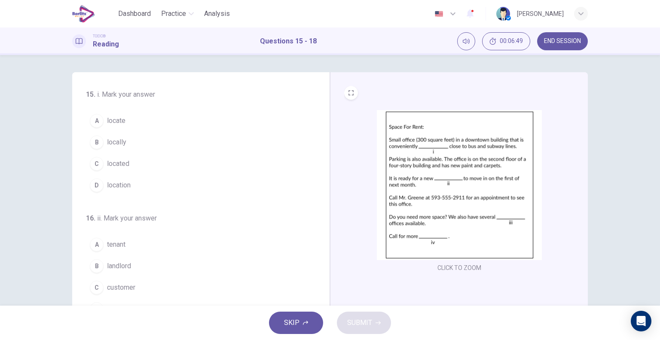
click at [192, 166] on button "C located" at bounding box center [195, 163] width 219 height 21
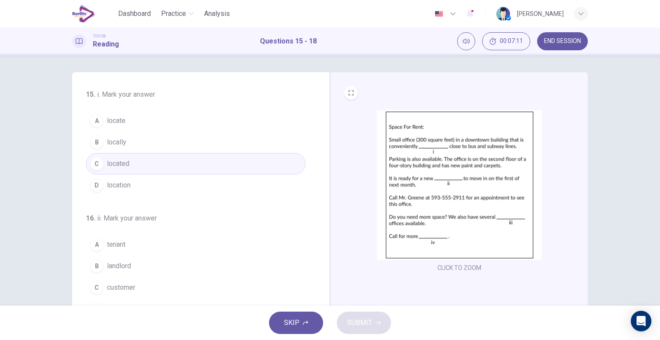
drag, startPoint x: 315, startPoint y: 201, endPoint x: 323, endPoint y: 245, distance: 45.3
click at [323, 245] on div "15 . i. Mark your answer A locate B locally C located D location 16 . ii. Mark …" at bounding box center [201, 221] width 258 height 298
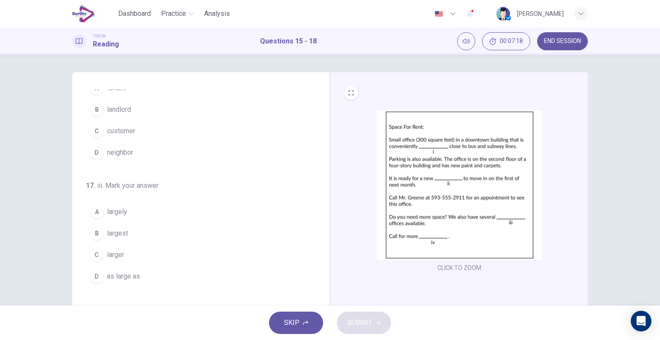
scroll to position [158, 0]
click at [189, 227] on button "B largest" at bounding box center [195, 231] width 219 height 21
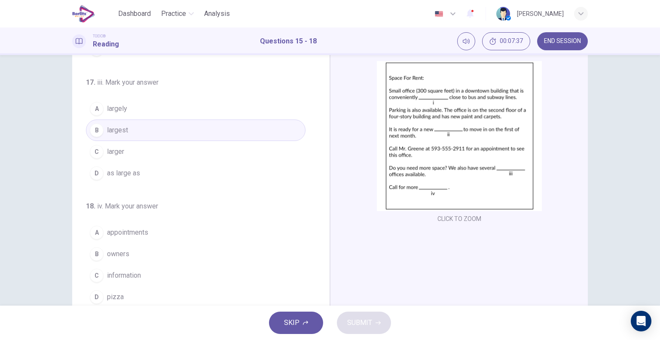
scroll to position [82, 0]
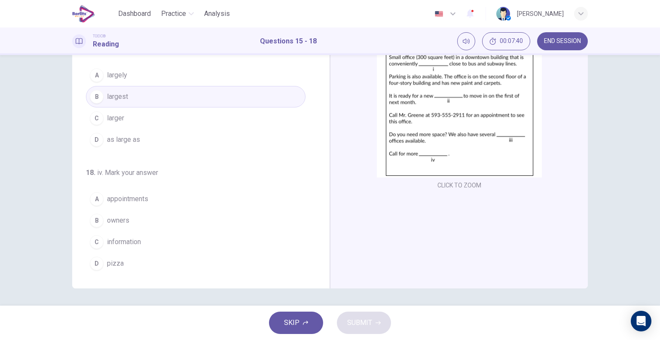
click at [191, 240] on button "C information" at bounding box center [195, 241] width 219 height 21
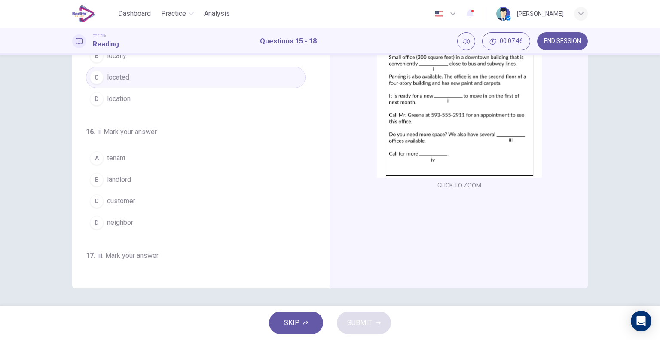
scroll to position [0, 0]
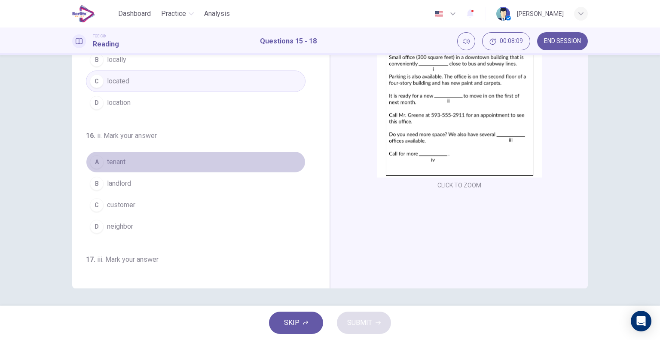
click at [194, 157] on button "A tenant" at bounding box center [195, 161] width 219 height 21
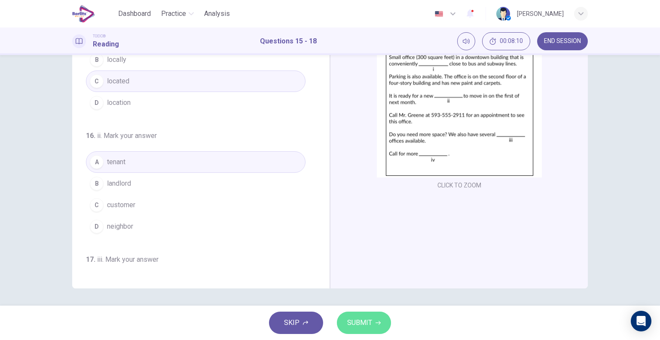
click at [350, 319] on span "SUBMIT" at bounding box center [359, 323] width 25 height 12
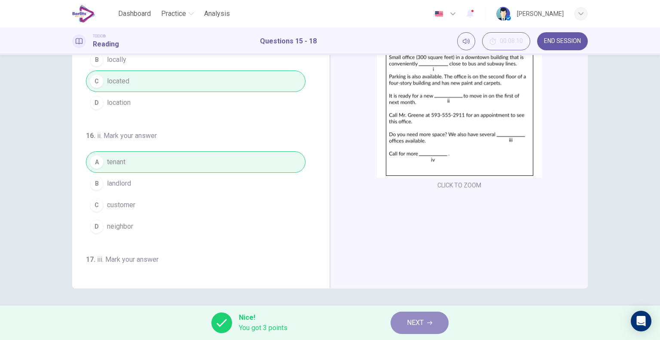
click at [414, 329] on button "NEXT" at bounding box center [419, 322] width 58 height 22
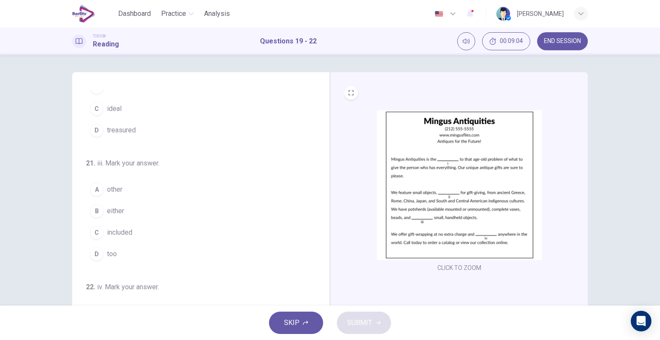
scroll to position [179, 0]
drag, startPoint x: 320, startPoint y: 194, endPoint x: 317, endPoint y: 290, distance: 96.2
click at [317, 290] on div "19 . i. Mark your answer. A gift B artifact C decision D solution 20 . ii. Mark…" at bounding box center [204, 221] width 237 height 264
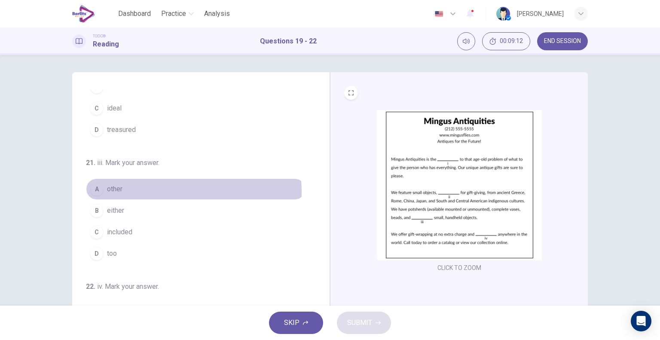
click at [159, 190] on button "A other" at bounding box center [195, 188] width 219 height 21
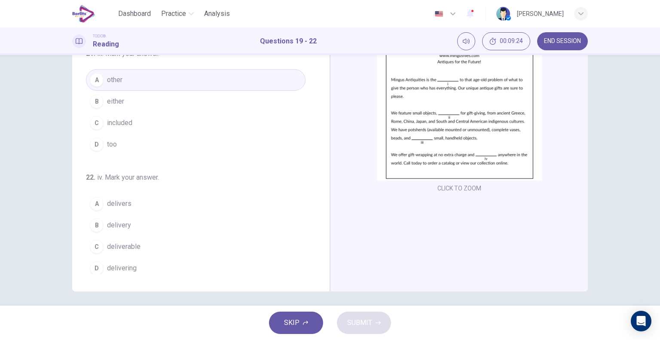
scroll to position [210, 0]
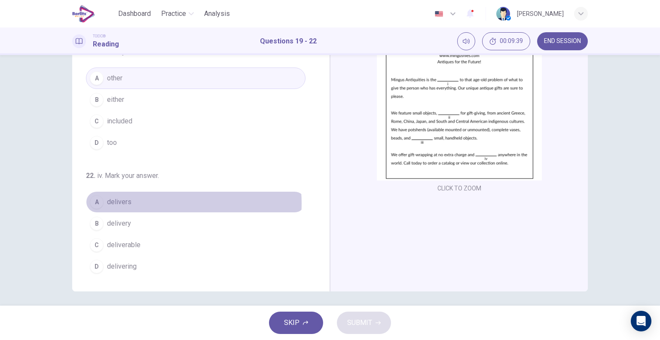
click at [151, 201] on button "A delivers" at bounding box center [195, 201] width 219 height 21
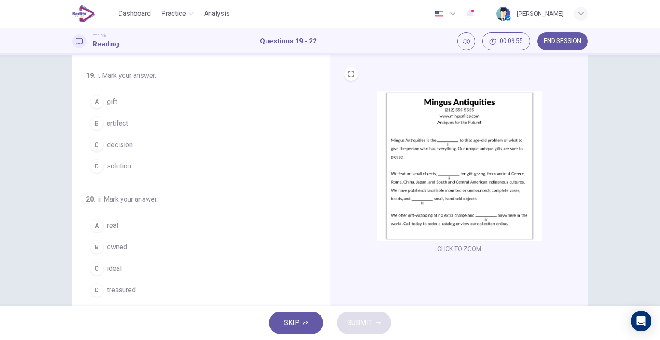
scroll to position [15, 0]
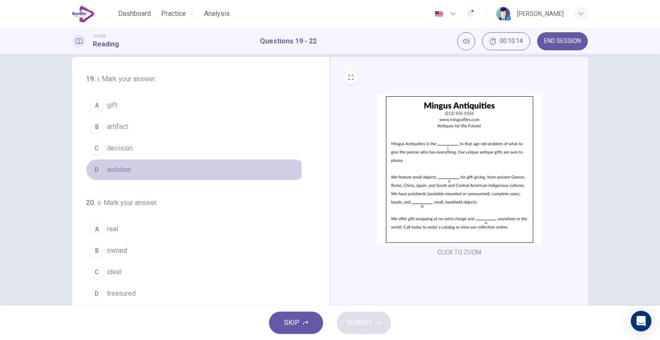
click at [126, 170] on span "solution" at bounding box center [119, 169] width 24 height 10
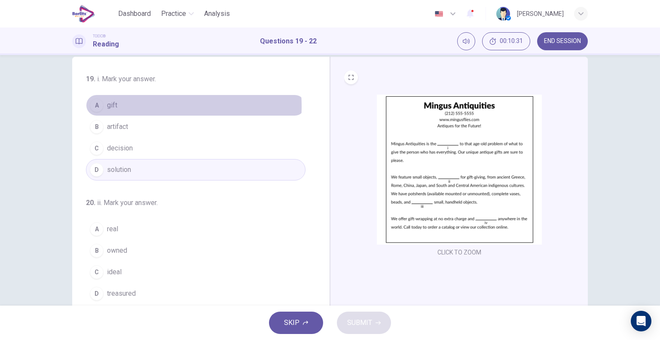
click at [145, 106] on button "A gift" at bounding box center [195, 104] width 219 height 21
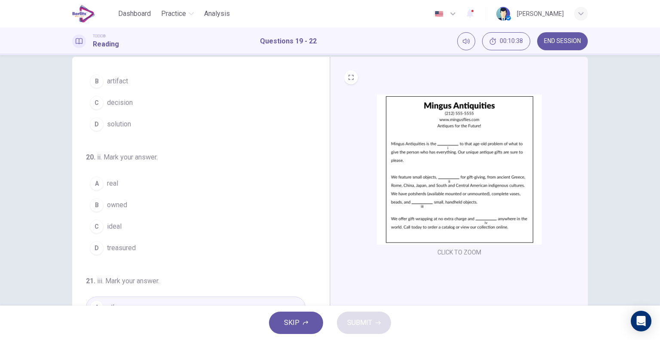
scroll to position [64, 0]
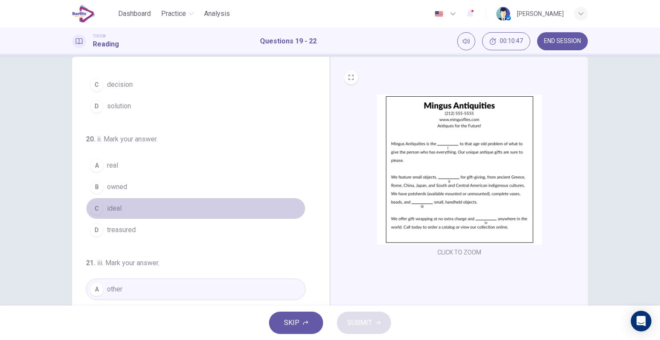
click at [205, 203] on button "C ideal" at bounding box center [195, 208] width 219 height 21
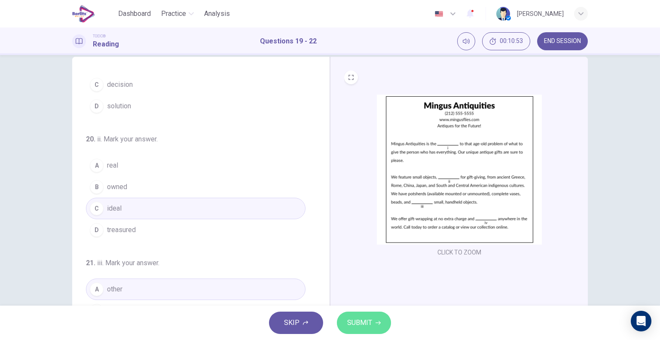
click at [354, 321] on span "SUBMIT" at bounding box center [359, 323] width 25 height 12
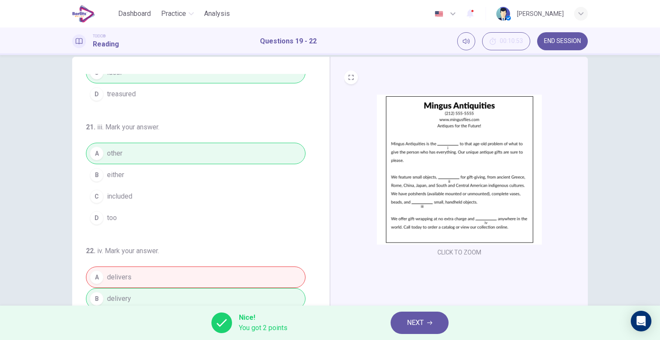
scroll to position [210, 0]
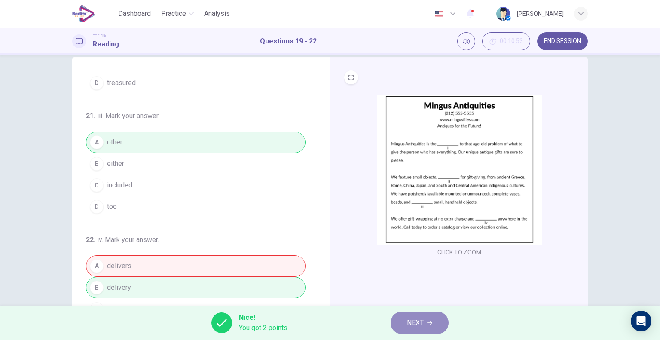
click at [404, 324] on button "NEXT" at bounding box center [419, 322] width 58 height 22
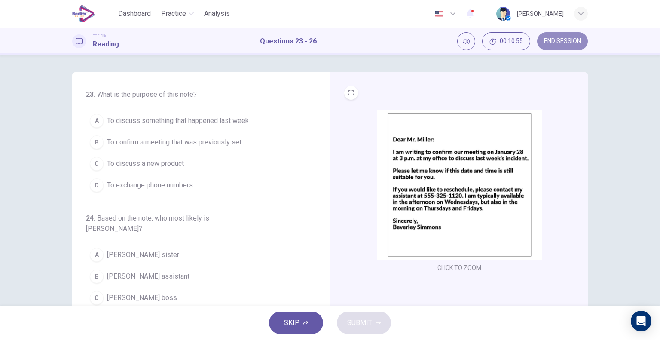
click at [555, 42] on span "END SESSION" at bounding box center [562, 41] width 37 height 7
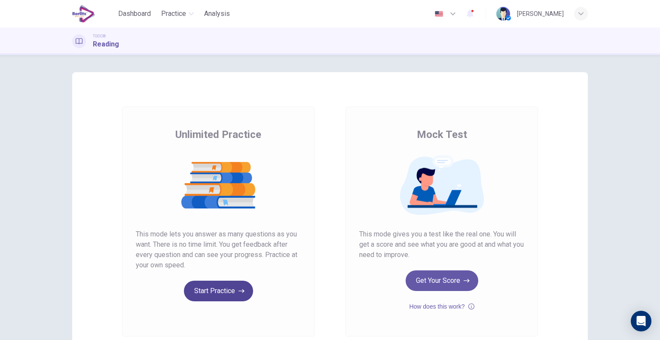
click at [225, 288] on button "Start Practice" at bounding box center [218, 290] width 69 height 21
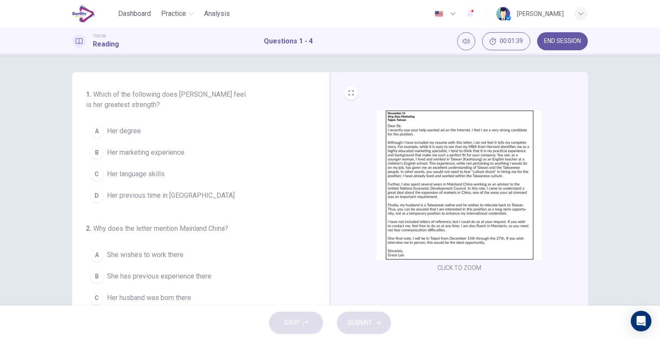
click at [189, 177] on button "C Her language skills" at bounding box center [195, 173] width 219 height 21
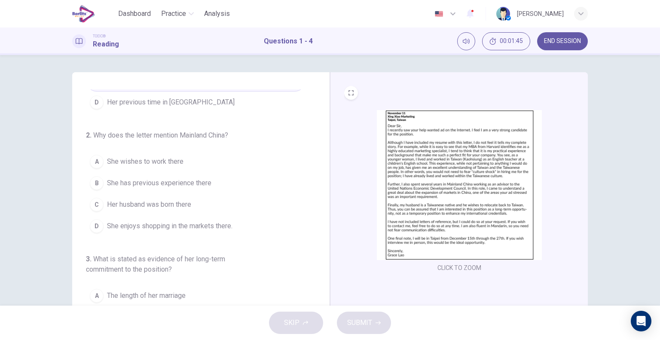
scroll to position [100, 0]
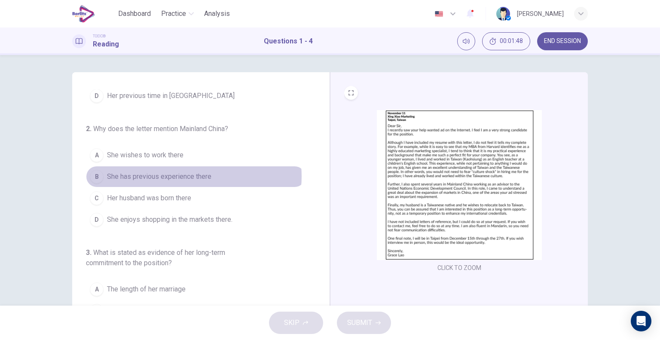
click at [186, 175] on span "She has previous experience there" at bounding box center [159, 176] width 104 height 10
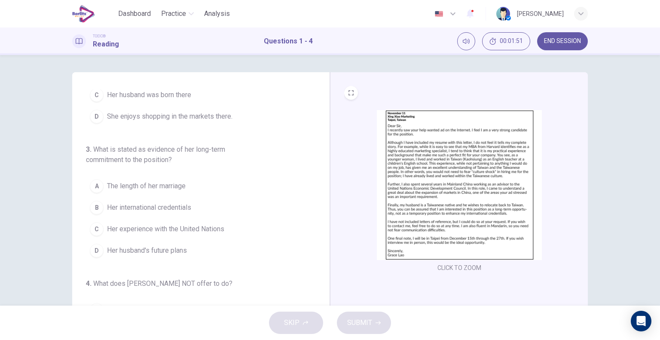
scroll to position [207, 0]
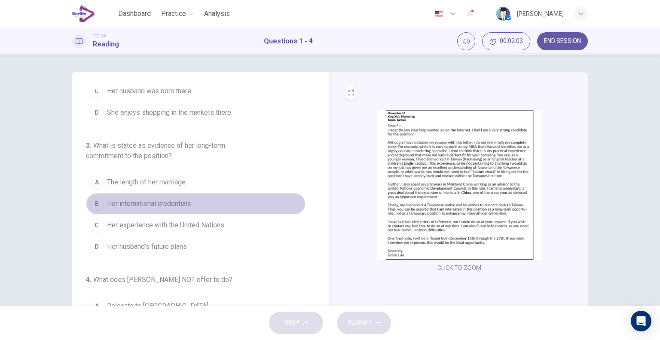
click at [200, 204] on button "B Her international credentials" at bounding box center [195, 203] width 219 height 21
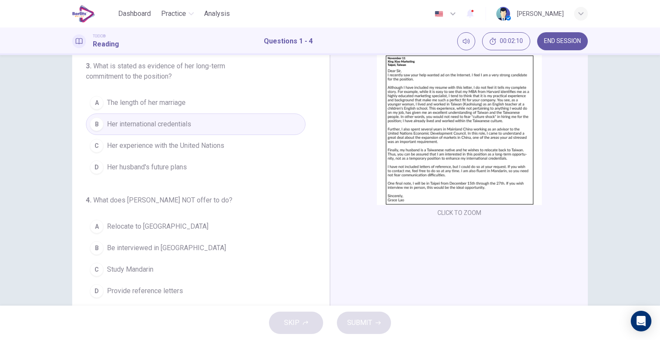
scroll to position [82, 0]
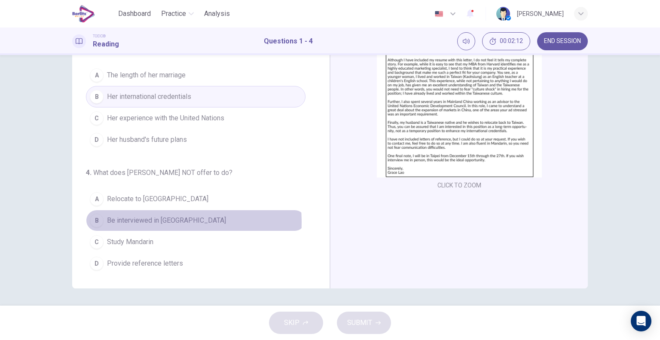
click at [122, 220] on span "Be interviewed in [GEOGRAPHIC_DATA]" at bounding box center [166, 220] width 119 height 10
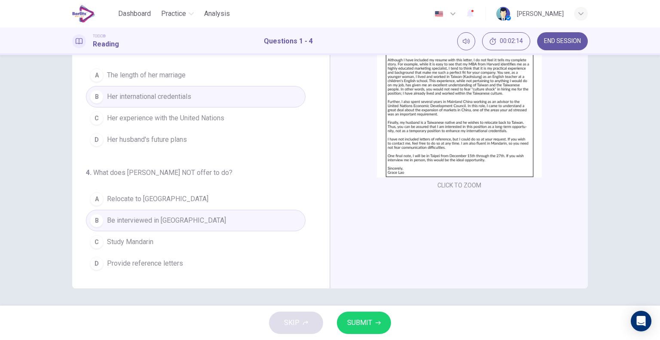
click at [356, 324] on span "SUBMIT" at bounding box center [359, 323] width 25 height 12
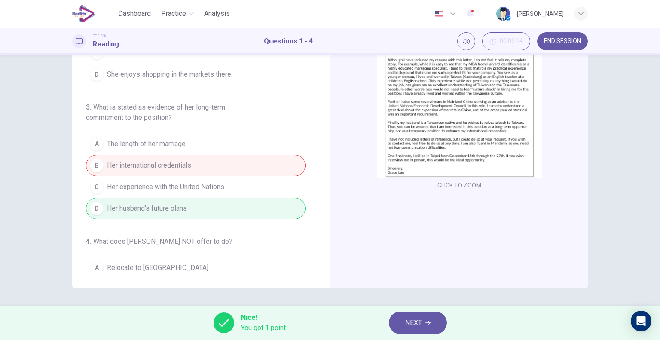
scroll to position [197, 0]
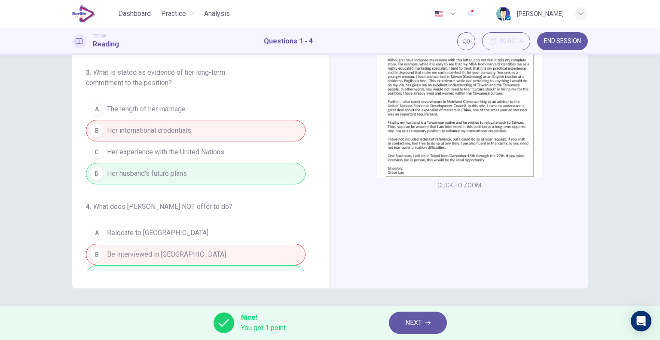
click at [555, 39] on span "END SESSION" at bounding box center [562, 41] width 37 height 7
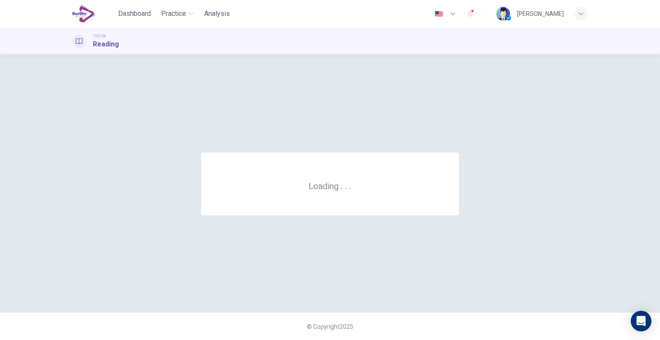
scroll to position [0, 0]
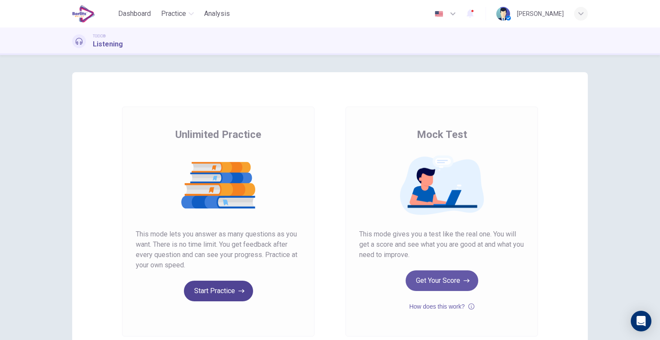
click at [212, 297] on button "Start Practice" at bounding box center [218, 290] width 69 height 21
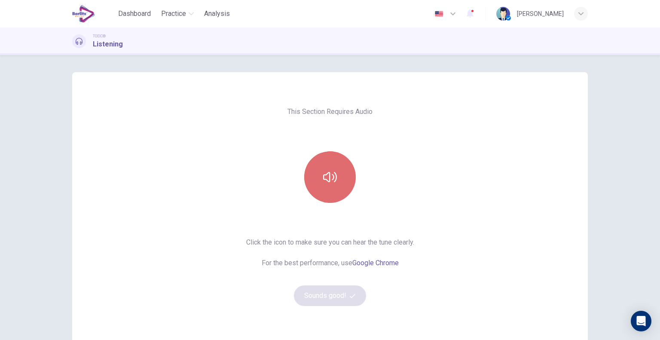
click at [319, 185] on button "button" at bounding box center [330, 177] width 52 height 52
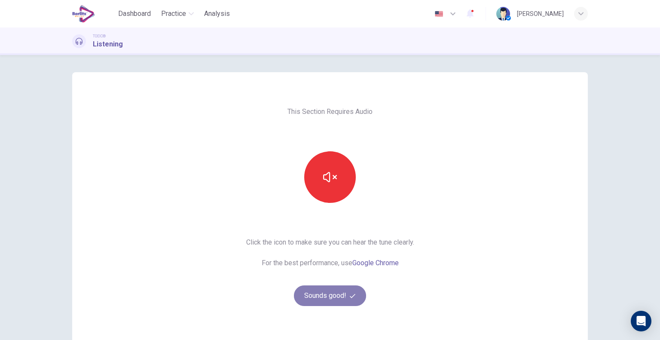
click at [323, 298] on button "Sounds good!" at bounding box center [330, 295] width 72 height 21
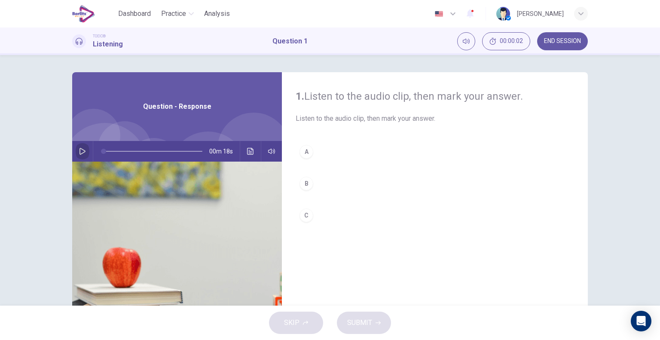
click at [82, 148] on icon "button" at bounding box center [82, 151] width 7 height 7
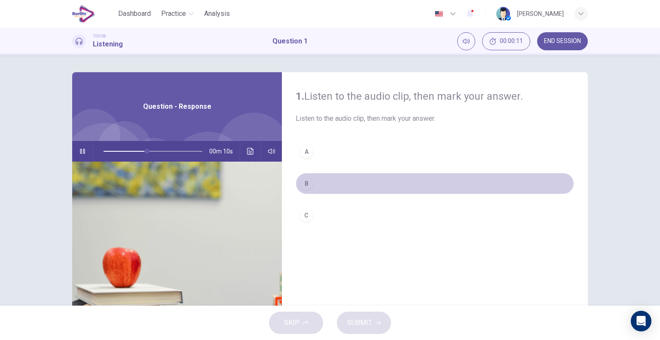
click at [309, 184] on div "B" at bounding box center [306, 184] width 14 height 14
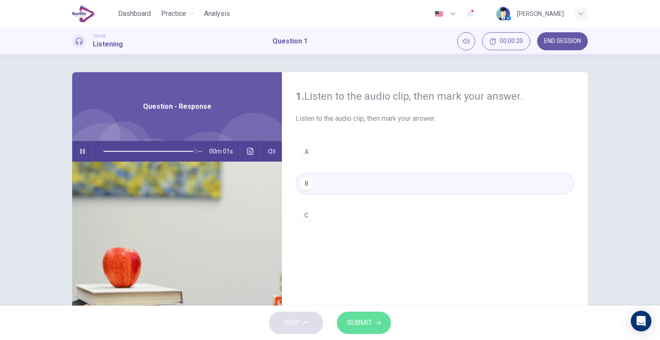
click at [359, 328] on span "SUBMIT" at bounding box center [359, 323] width 25 height 12
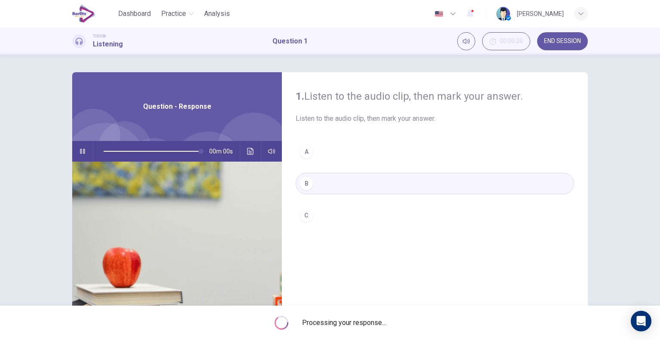
type input "*"
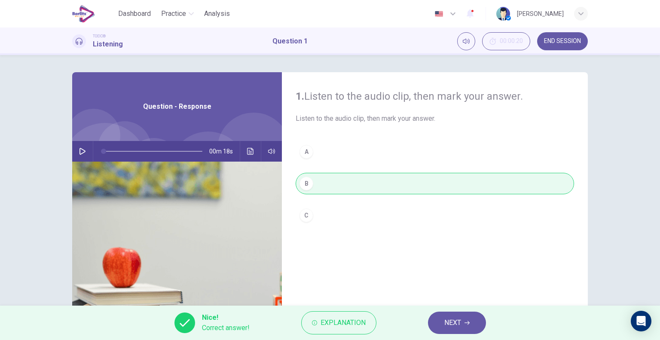
click at [448, 326] on span "NEXT" at bounding box center [452, 323] width 17 height 12
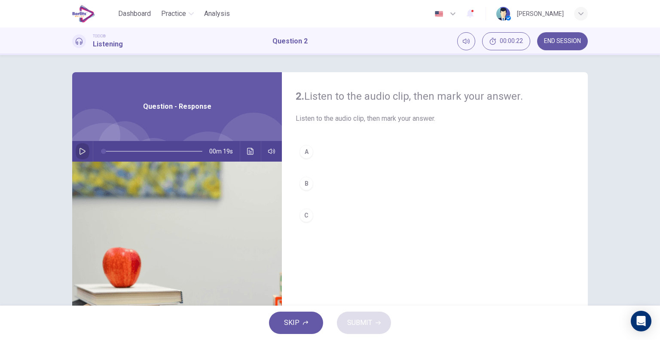
click at [79, 154] on icon "button" at bounding box center [82, 151] width 6 height 7
type input "*"
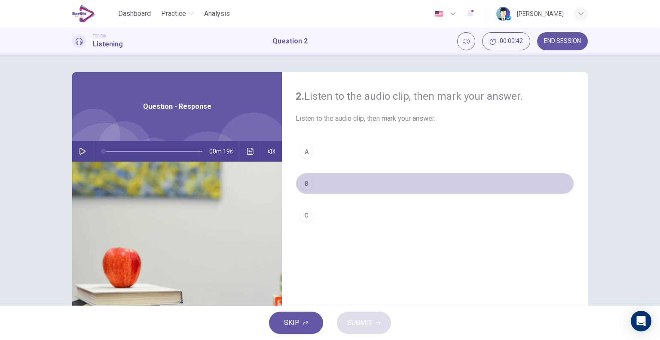
click at [307, 181] on div "B" at bounding box center [306, 184] width 14 height 14
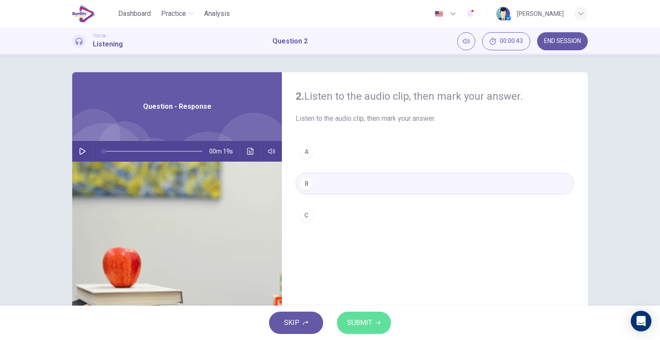
click at [359, 323] on span "SUBMIT" at bounding box center [359, 323] width 25 height 12
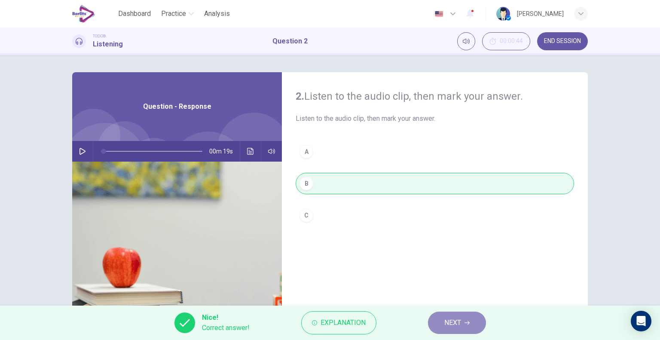
click at [451, 323] on span "NEXT" at bounding box center [452, 323] width 17 height 12
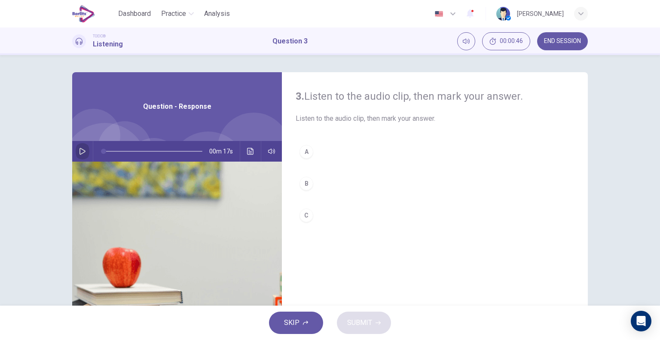
click at [79, 153] on icon "button" at bounding box center [82, 151] width 7 height 7
click at [310, 188] on button "B" at bounding box center [434, 183] width 278 height 21
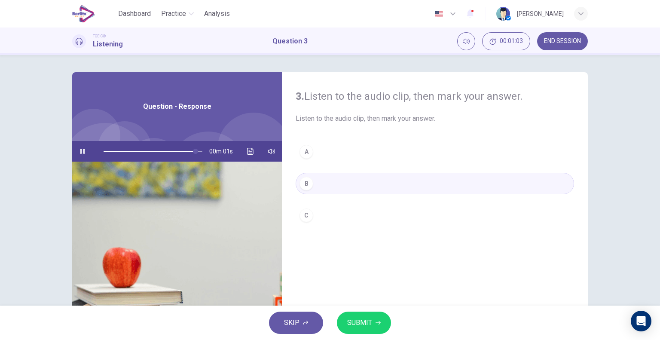
type input "*"
click at [359, 323] on span "SUBMIT" at bounding box center [359, 323] width 25 height 12
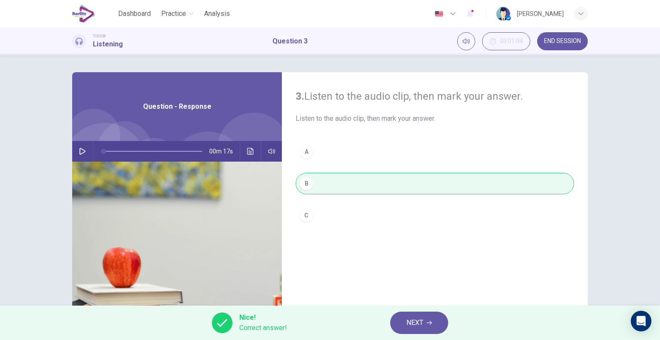
click at [418, 323] on span "NEXT" at bounding box center [414, 323] width 17 height 12
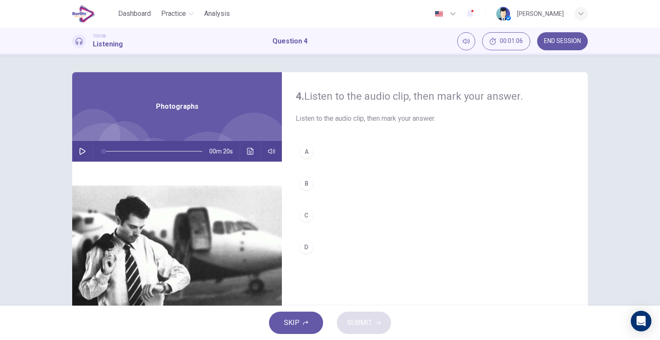
click at [81, 149] on icon "button" at bounding box center [82, 151] width 6 height 7
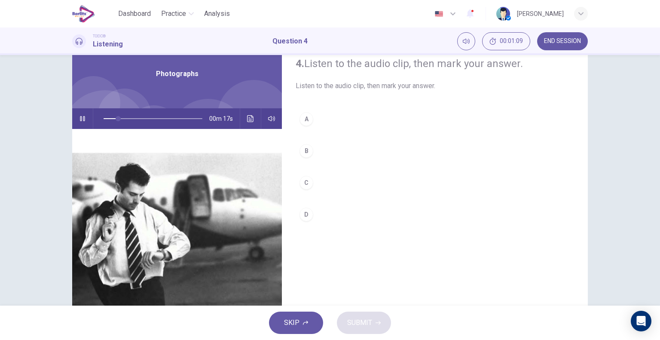
scroll to position [33, 0]
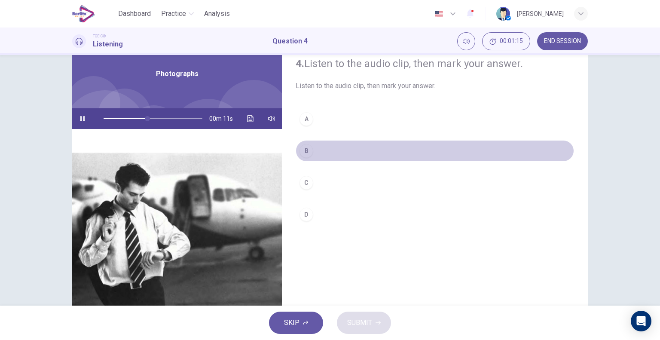
click at [310, 155] on button "B" at bounding box center [434, 150] width 278 height 21
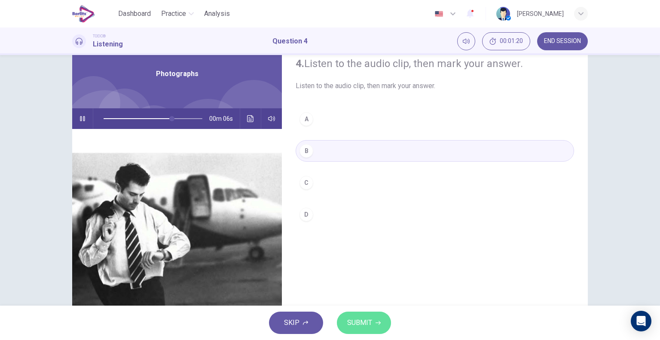
click at [353, 326] on span "SUBMIT" at bounding box center [359, 323] width 25 height 12
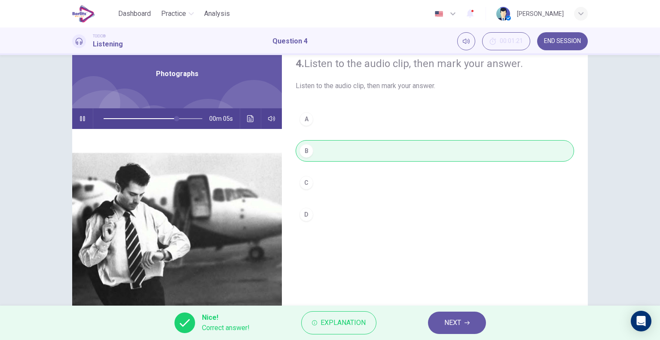
type input "**"
click at [450, 325] on span "NEXT" at bounding box center [452, 323] width 17 height 12
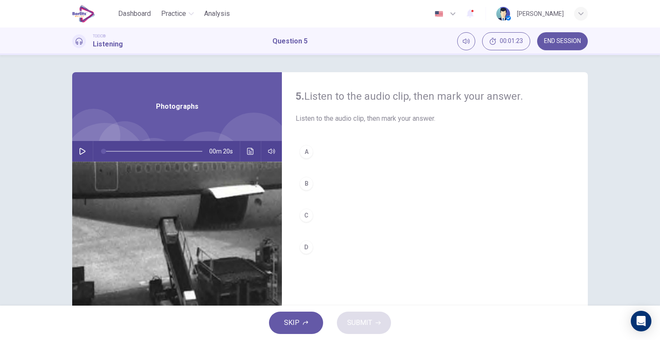
click at [79, 154] on icon "button" at bounding box center [82, 151] width 6 height 7
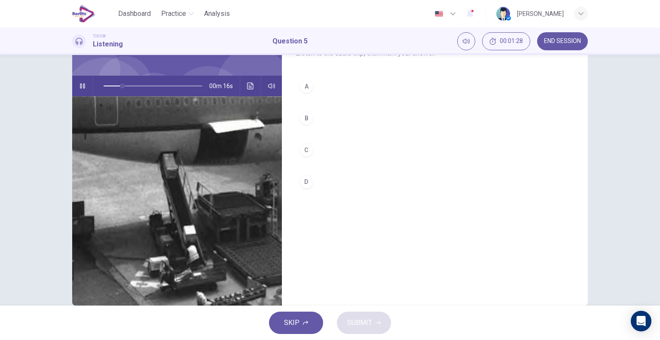
scroll to position [66, 0]
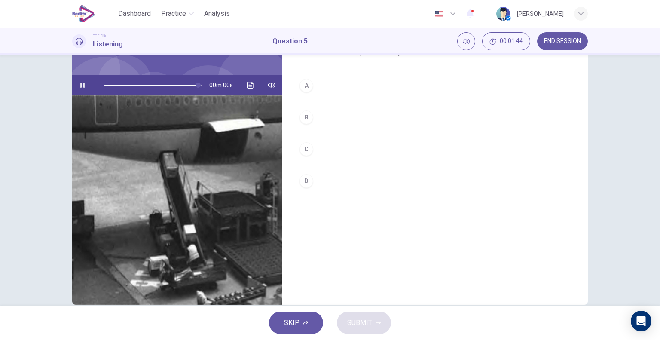
type input "*"
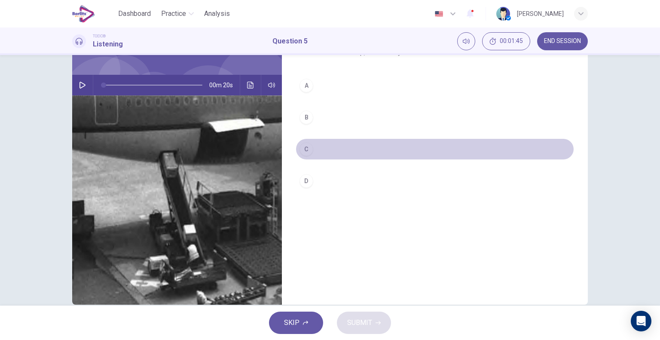
click at [302, 148] on div "C" at bounding box center [306, 149] width 14 height 14
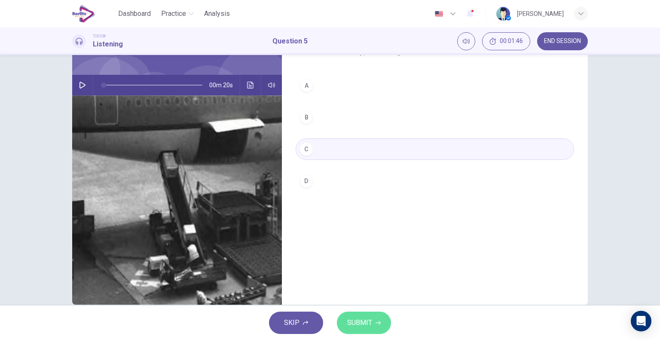
click at [354, 320] on span "SUBMIT" at bounding box center [359, 323] width 25 height 12
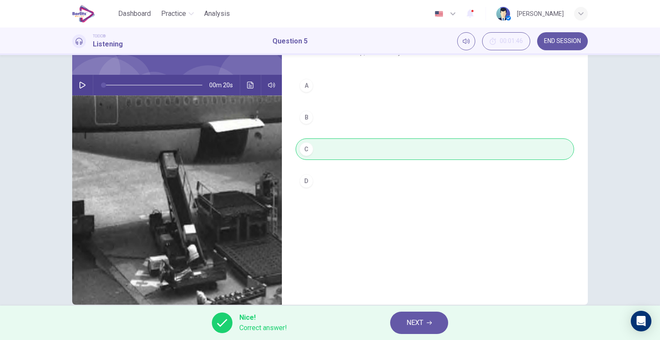
click at [417, 320] on span "NEXT" at bounding box center [414, 323] width 17 height 12
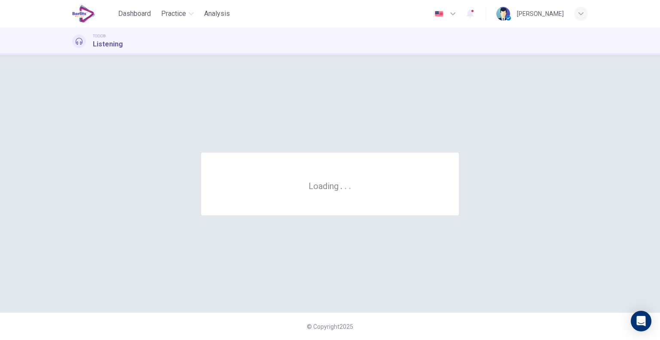
scroll to position [0, 0]
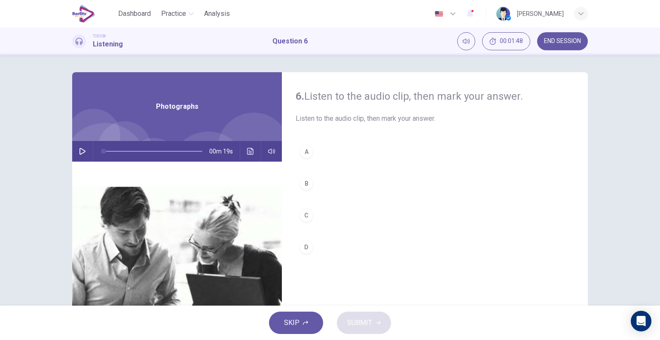
click at [79, 154] on icon "button" at bounding box center [82, 151] width 7 height 7
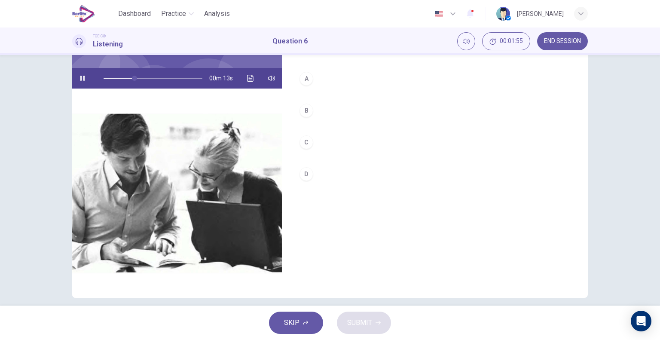
scroll to position [74, 0]
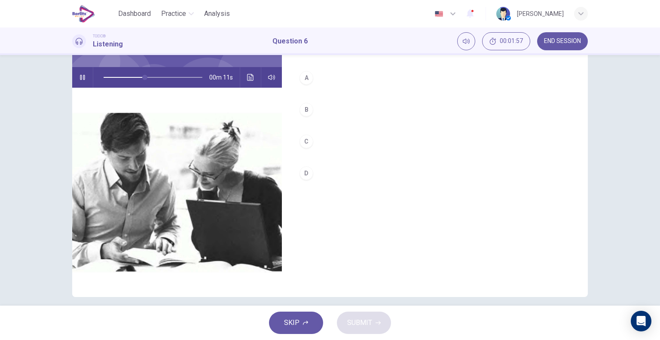
click at [299, 79] on div "A" at bounding box center [306, 78] width 14 height 14
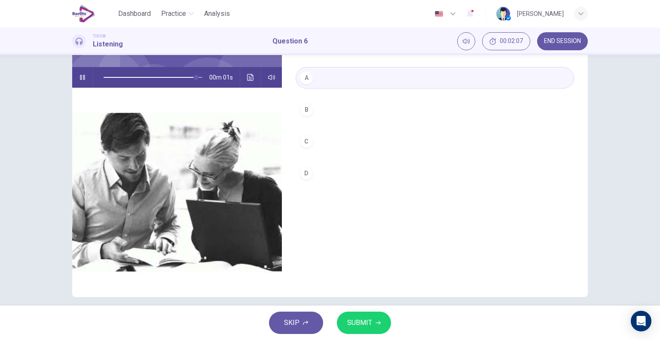
type input "*"
click at [356, 320] on span "SUBMIT" at bounding box center [359, 323] width 25 height 12
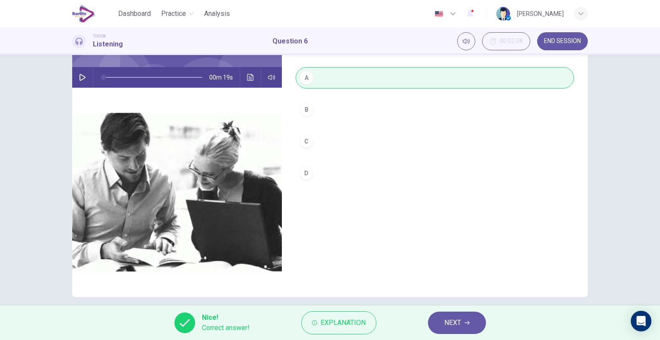
click at [443, 325] on button "NEXT" at bounding box center [457, 322] width 58 height 22
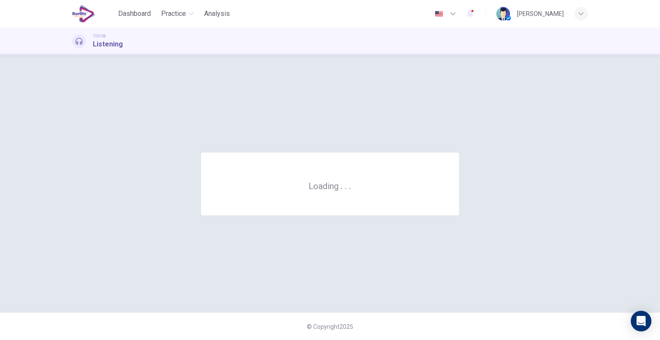
scroll to position [0, 0]
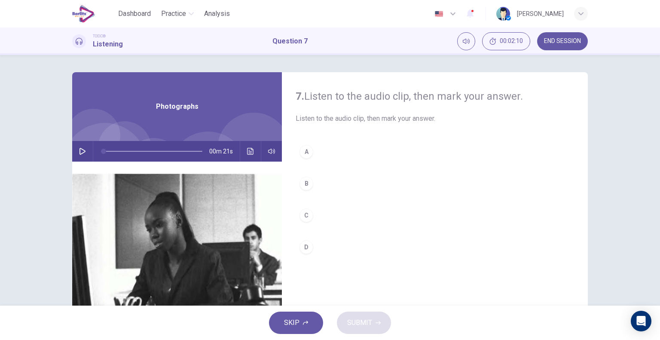
click at [77, 147] on button "button" at bounding box center [83, 151] width 14 height 21
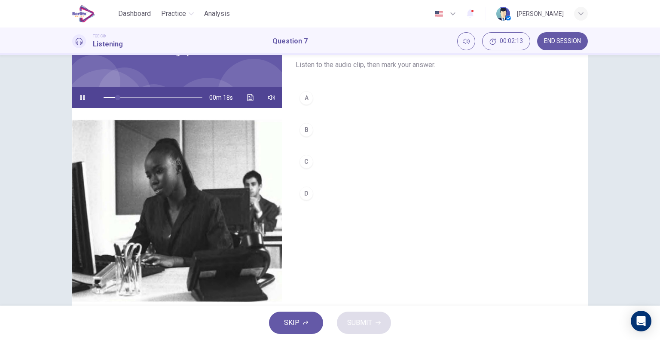
scroll to position [56, 0]
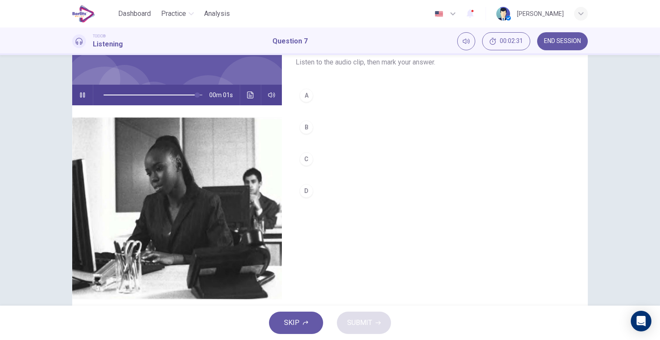
type input "*"
click at [304, 124] on div "B" at bounding box center [306, 127] width 14 height 14
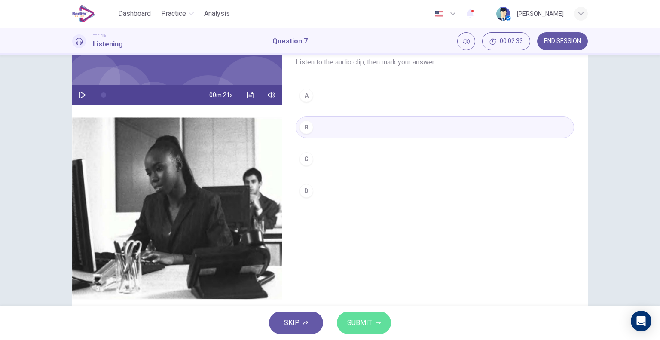
click at [357, 326] on span "SUBMIT" at bounding box center [359, 323] width 25 height 12
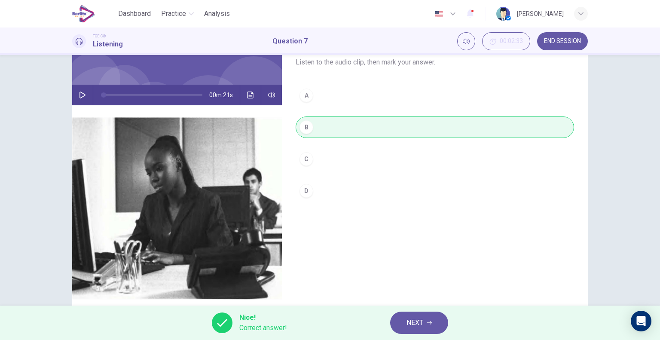
click at [412, 320] on span "NEXT" at bounding box center [414, 323] width 17 height 12
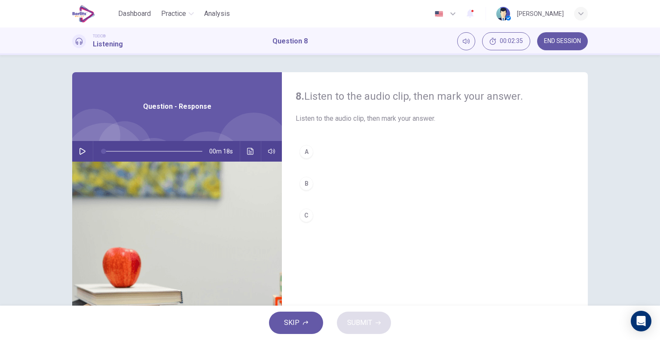
click at [79, 151] on icon "button" at bounding box center [82, 151] width 7 height 7
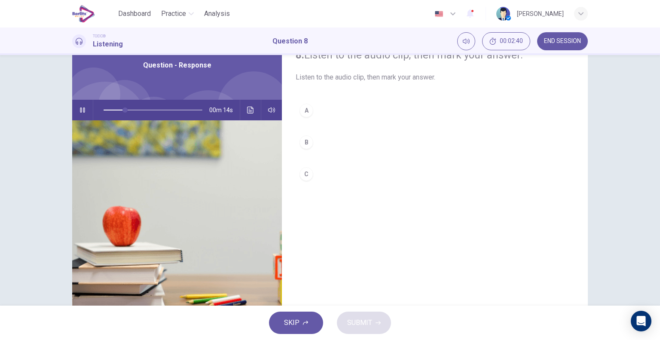
scroll to position [43, 0]
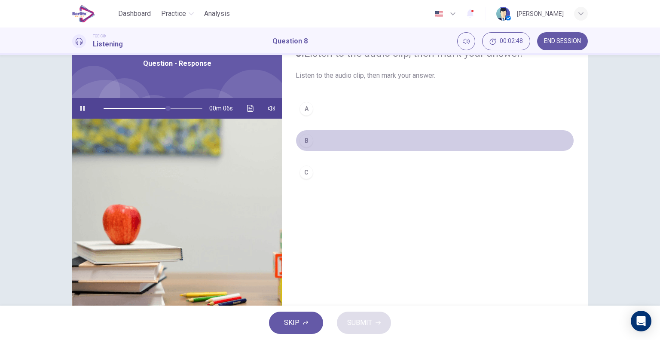
click at [303, 140] on div "B" at bounding box center [306, 141] width 14 height 14
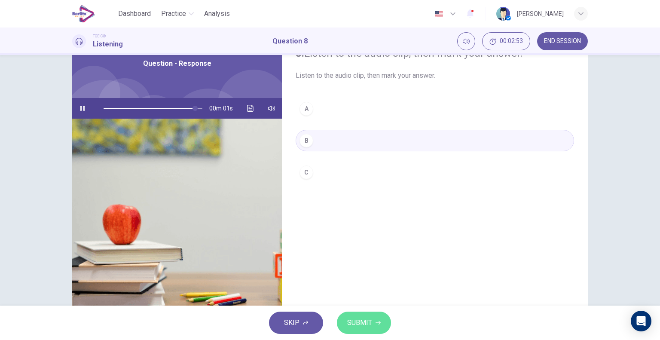
click at [356, 324] on span "SUBMIT" at bounding box center [359, 323] width 25 height 12
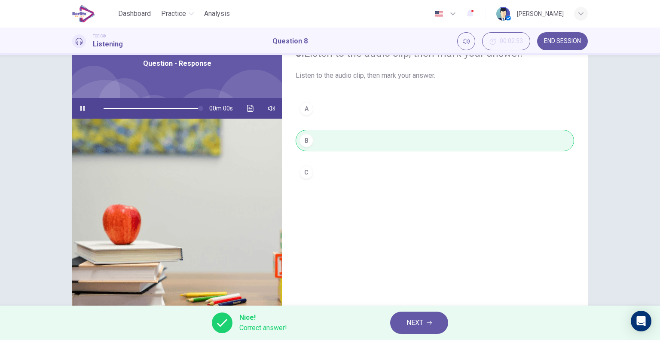
type input "*"
click at [412, 319] on span "NEXT" at bounding box center [414, 323] width 17 height 12
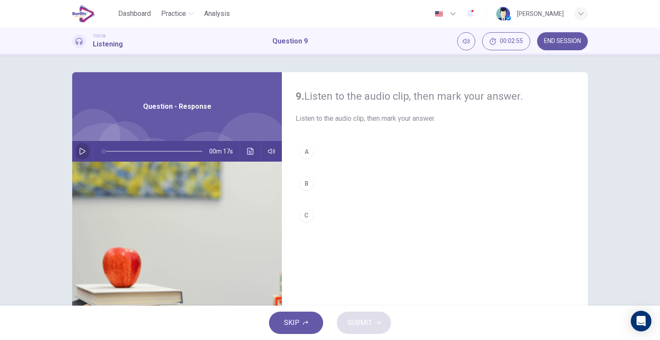
click at [82, 152] on icon "button" at bounding box center [82, 151] width 7 height 7
click at [303, 180] on div "B" at bounding box center [306, 184] width 14 height 14
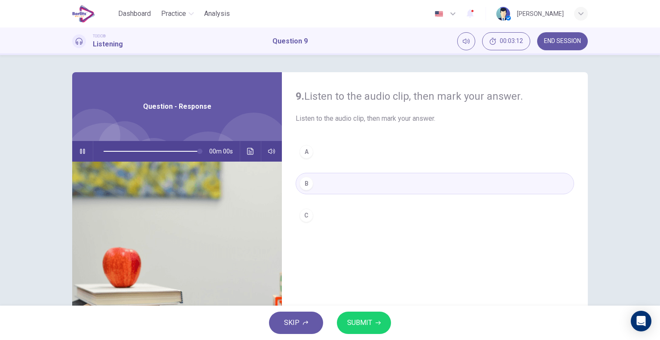
type input "*"
click at [355, 325] on span "SUBMIT" at bounding box center [359, 323] width 25 height 12
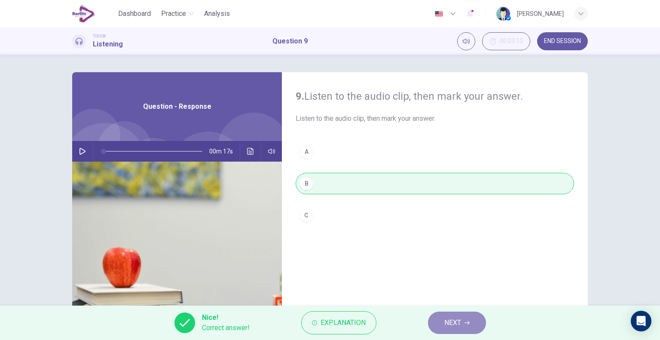
click at [443, 323] on button "NEXT" at bounding box center [457, 322] width 58 height 22
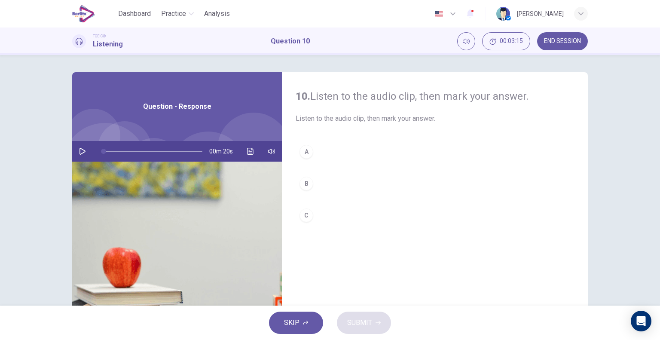
click at [81, 151] on icon "button" at bounding box center [82, 151] width 7 height 7
click at [306, 214] on div "C" at bounding box center [306, 215] width 14 height 14
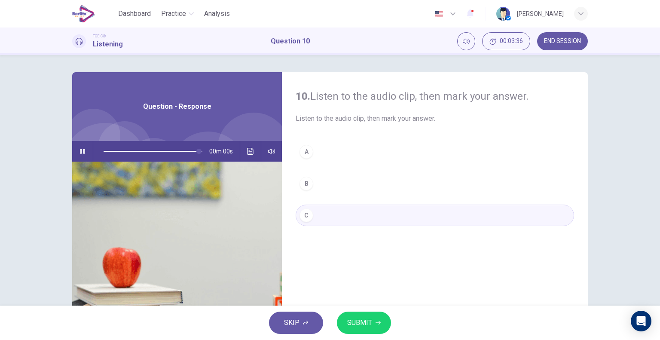
type input "*"
click at [352, 325] on span "SUBMIT" at bounding box center [359, 323] width 25 height 12
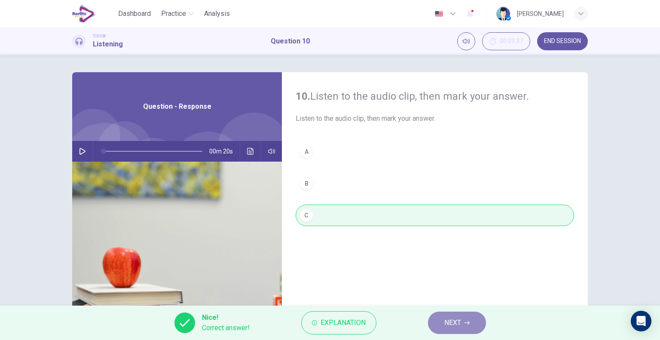
click at [438, 324] on button "NEXT" at bounding box center [457, 322] width 58 height 22
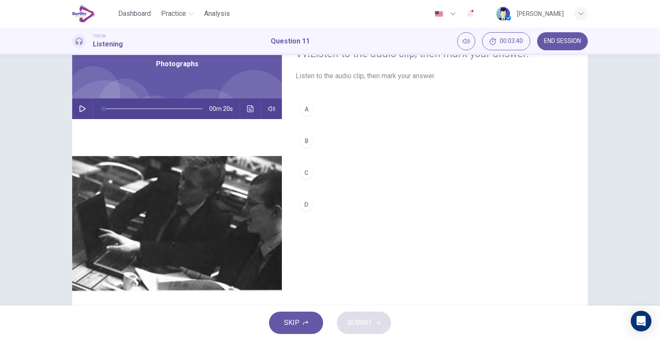
scroll to position [48, 0]
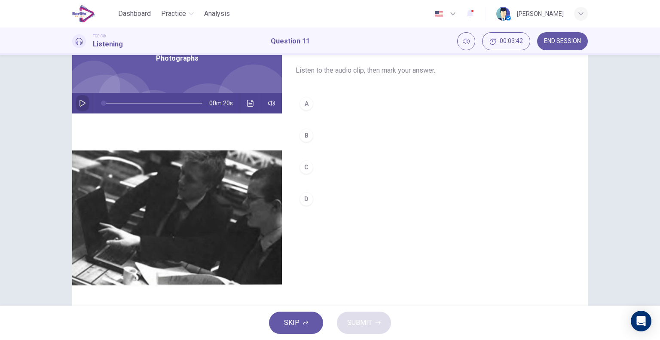
click at [83, 104] on icon "button" at bounding box center [82, 103] width 7 height 7
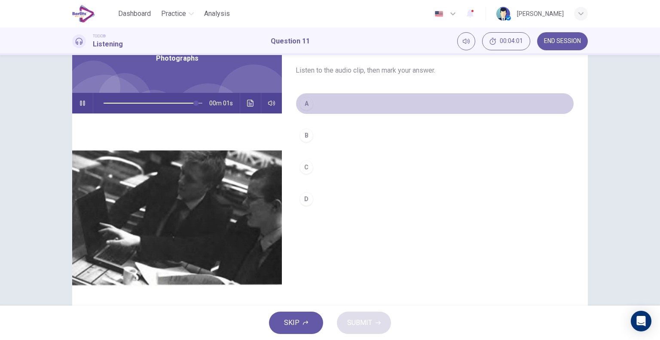
click at [304, 105] on div "A" at bounding box center [306, 104] width 14 height 14
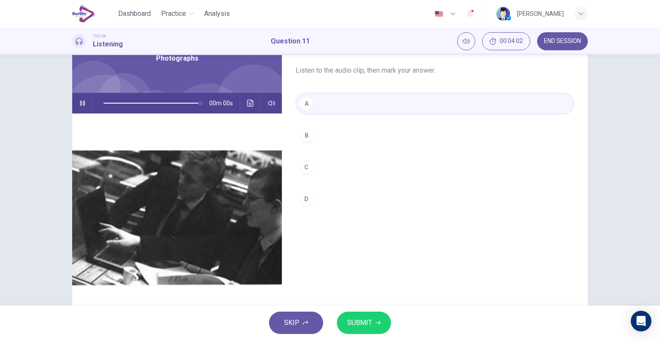
type input "*"
click at [356, 319] on span "SUBMIT" at bounding box center [359, 323] width 25 height 12
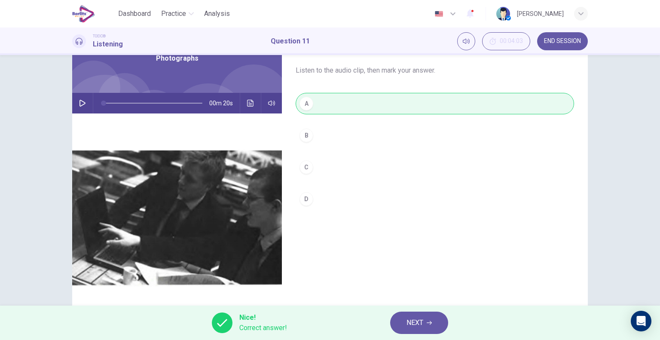
click at [425, 324] on button "NEXT" at bounding box center [419, 322] width 58 height 22
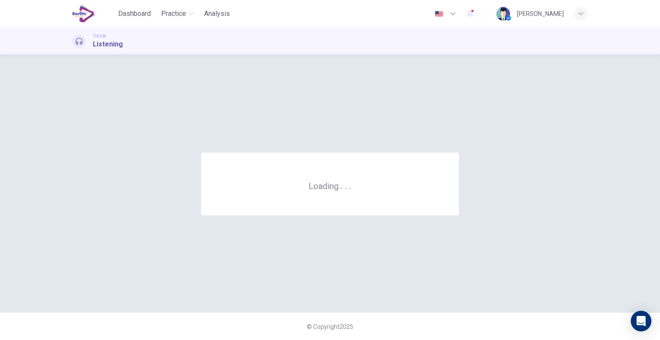
scroll to position [0, 0]
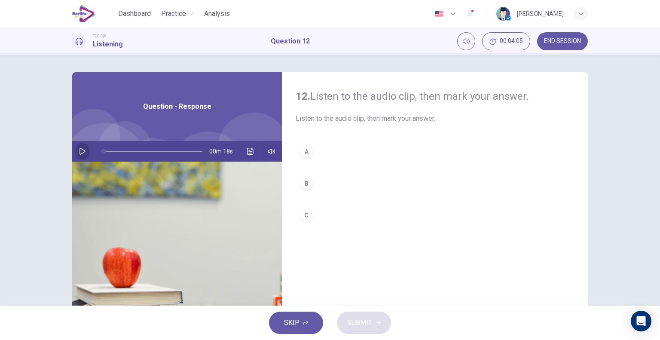
click at [79, 148] on icon "button" at bounding box center [82, 151] width 6 height 7
click at [305, 212] on div "C" at bounding box center [306, 215] width 14 height 14
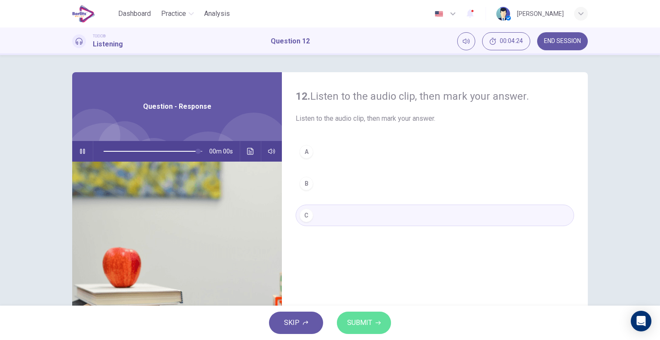
click at [354, 323] on span "SUBMIT" at bounding box center [359, 323] width 25 height 12
type input "*"
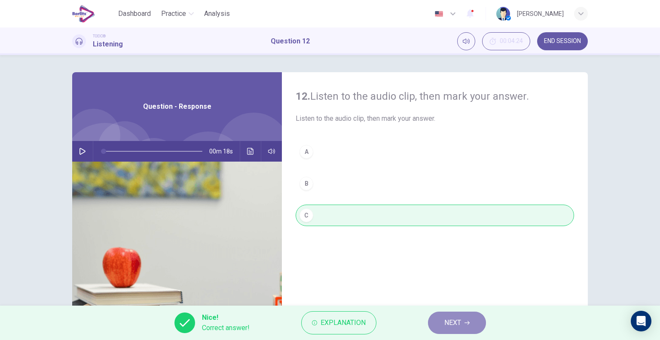
click at [437, 325] on button "NEXT" at bounding box center [457, 322] width 58 height 22
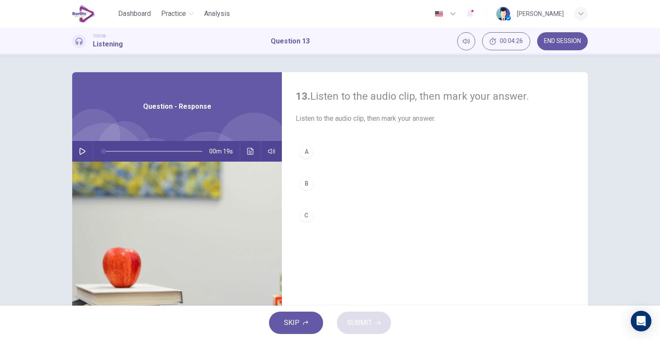
click at [80, 151] on icon "button" at bounding box center [82, 151] width 7 height 7
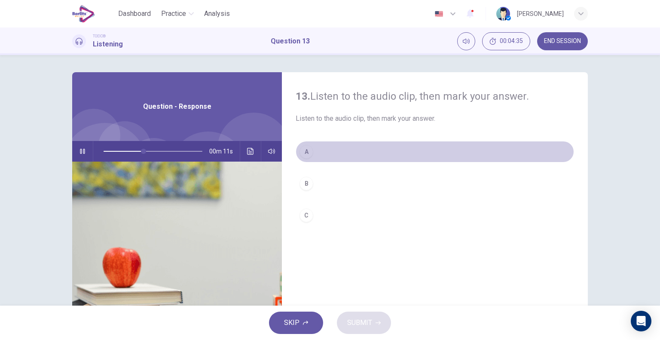
click at [311, 147] on button "A" at bounding box center [434, 151] width 278 height 21
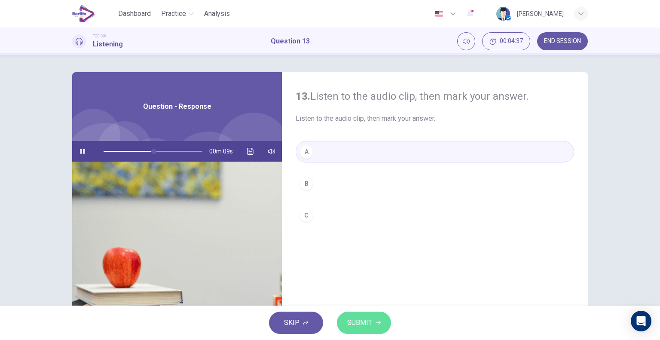
click at [353, 328] on span "SUBMIT" at bounding box center [359, 323] width 25 height 12
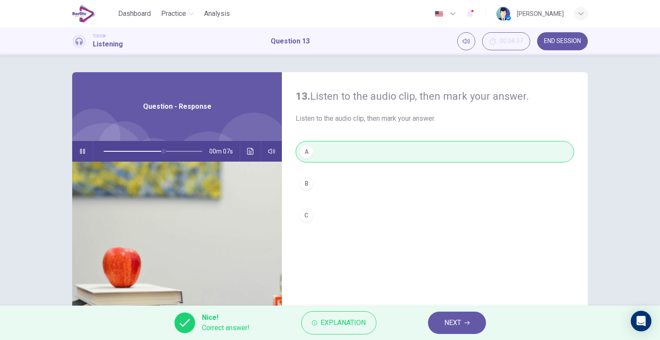
type input "**"
click at [458, 324] on span "NEXT" at bounding box center [452, 323] width 17 height 12
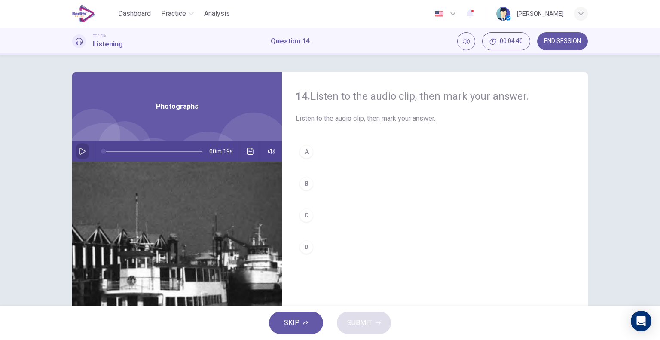
click at [79, 149] on icon "button" at bounding box center [82, 151] width 7 height 7
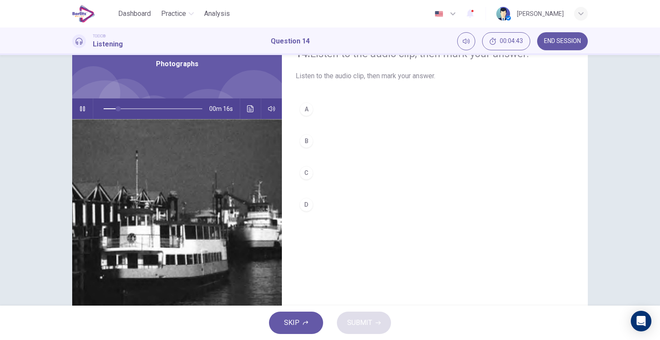
scroll to position [43, 0]
type input "*"
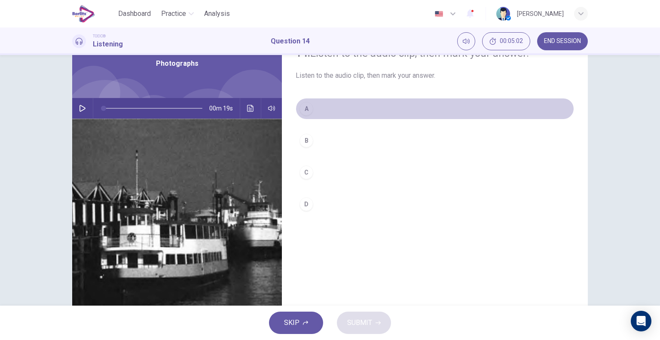
click at [306, 109] on div "A" at bounding box center [306, 109] width 14 height 14
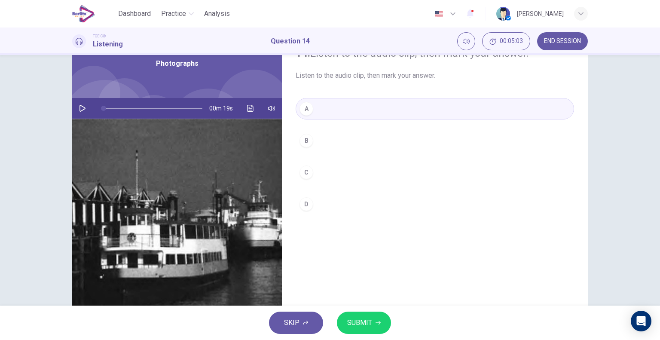
click at [364, 321] on span "SUBMIT" at bounding box center [359, 323] width 25 height 12
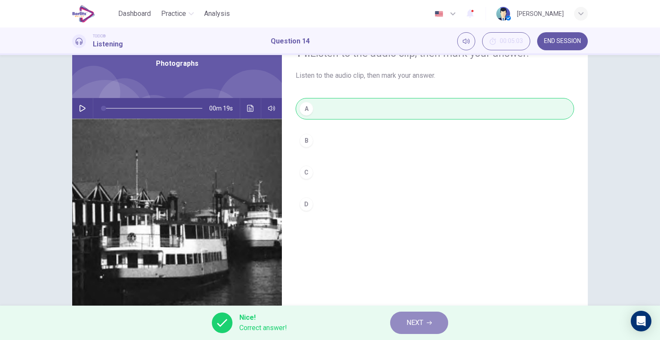
click at [416, 319] on span "NEXT" at bounding box center [414, 323] width 17 height 12
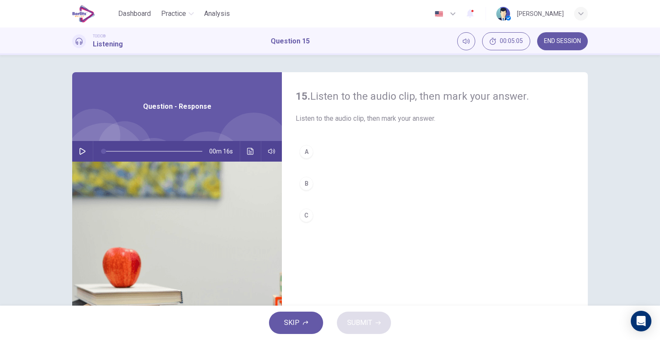
click at [79, 152] on icon "button" at bounding box center [82, 151] width 7 height 7
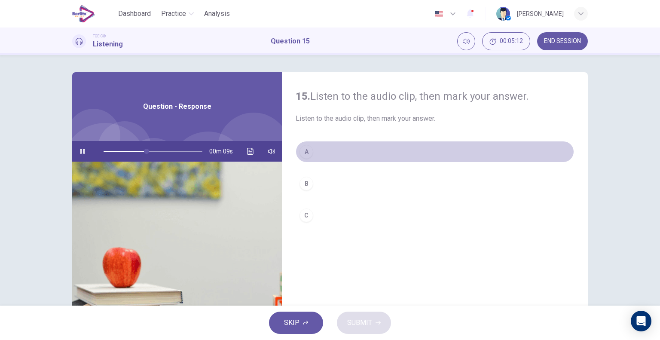
click at [295, 152] on button "A" at bounding box center [434, 151] width 278 height 21
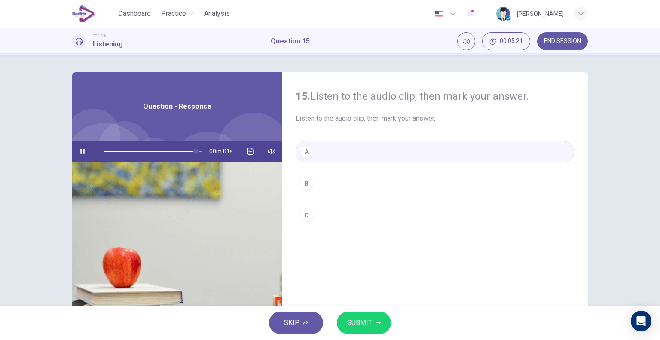
type input "*"
click at [352, 321] on span "SUBMIT" at bounding box center [359, 323] width 25 height 12
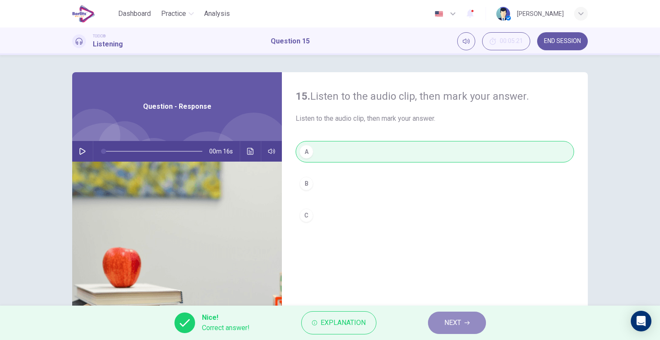
click at [439, 323] on button "NEXT" at bounding box center [457, 322] width 58 height 22
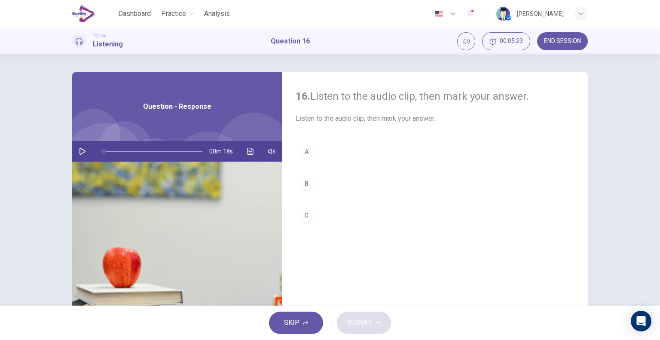
click at [82, 152] on icon "button" at bounding box center [82, 151] width 7 height 7
click at [303, 184] on div "B" at bounding box center [306, 184] width 14 height 14
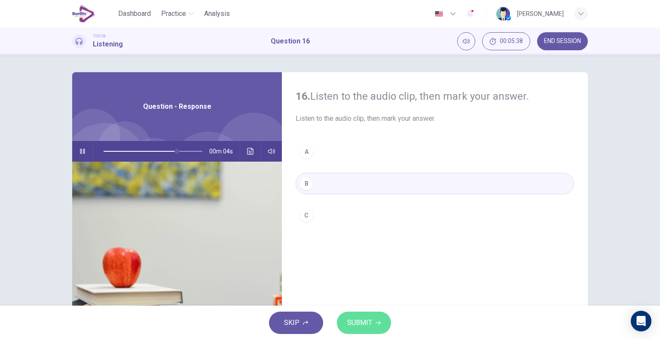
click at [362, 323] on span "SUBMIT" at bounding box center [359, 323] width 25 height 12
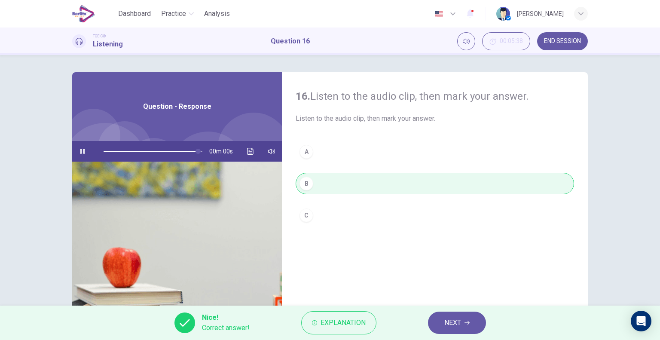
type input "*"
click at [445, 325] on span "NEXT" at bounding box center [452, 323] width 17 height 12
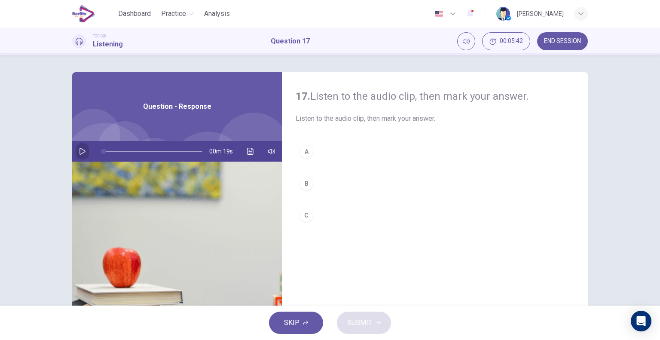
click at [79, 150] on icon "button" at bounding box center [82, 151] width 7 height 7
click at [307, 183] on div "B" at bounding box center [306, 184] width 14 height 14
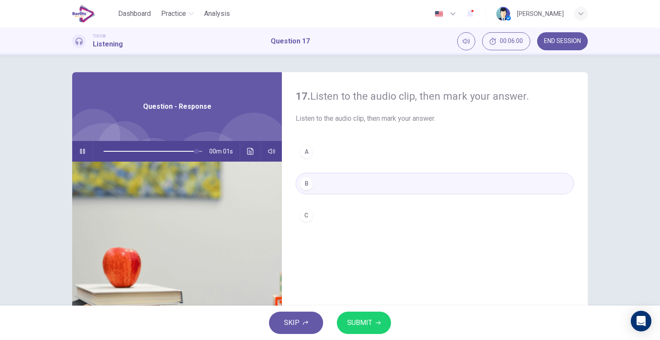
click at [358, 324] on span "SUBMIT" at bounding box center [359, 323] width 25 height 12
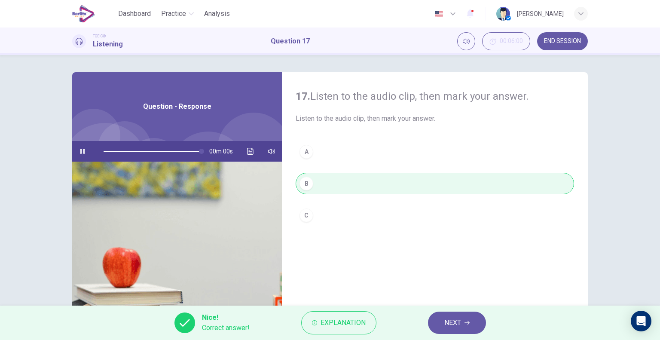
type input "*"
click at [450, 322] on span "NEXT" at bounding box center [452, 323] width 17 height 12
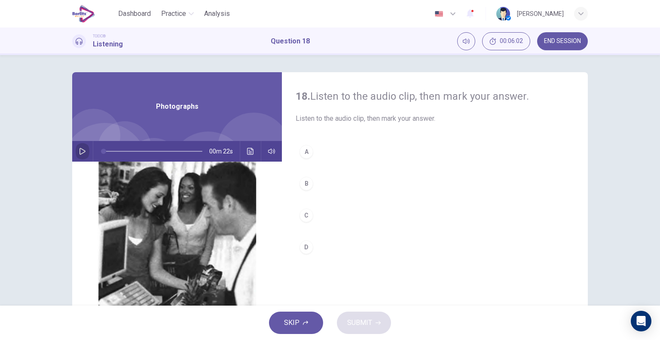
click at [79, 154] on icon "button" at bounding box center [82, 151] width 6 height 7
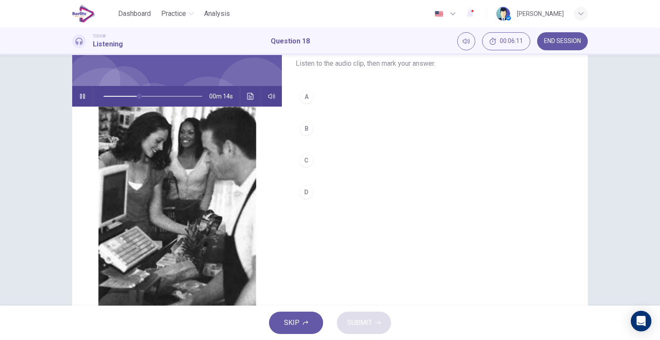
scroll to position [57, 0]
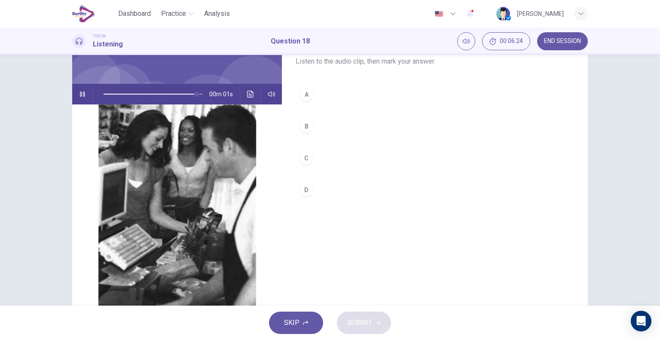
type input "*"
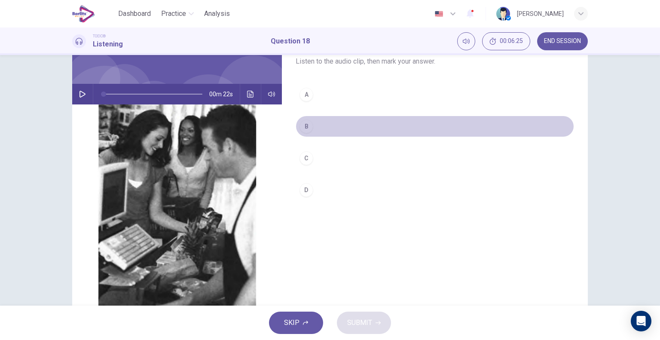
click at [299, 125] on div "B" at bounding box center [306, 126] width 14 height 14
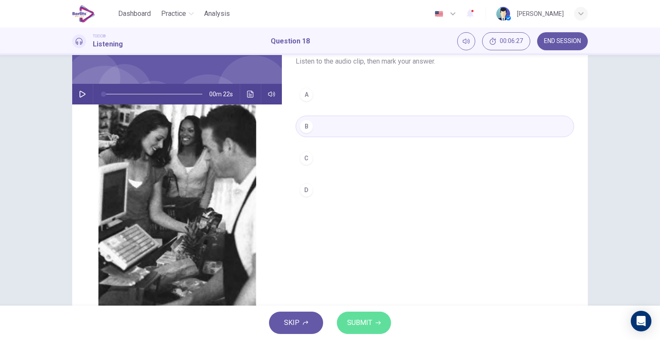
click at [350, 318] on span "SUBMIT" at bounding box center [359, 323] width 25 height 12
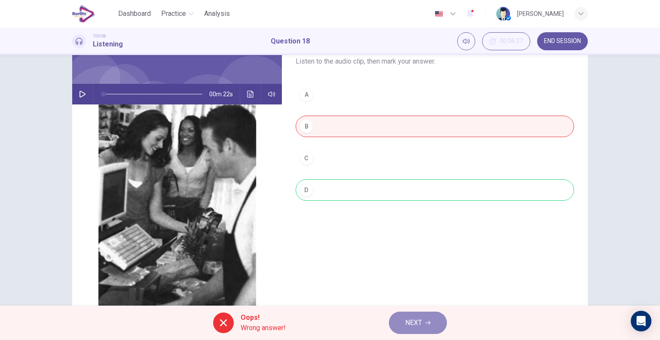
click at [414, 322] on span "NEXT" at bounding box center [413, 323] width 17 height 12
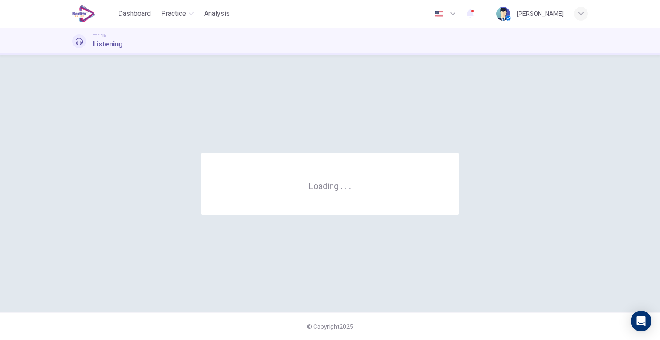
scroll to position [0, 0]
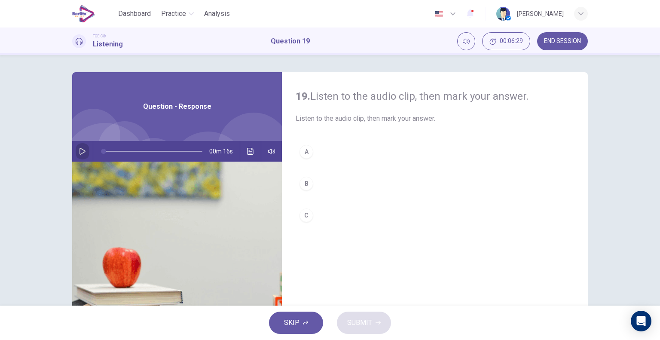
click at [82, 149] on icon "button" at bounding box center [82, 151] width 7 height 7
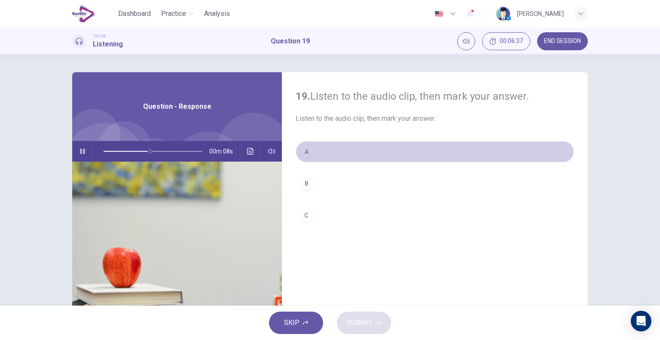
click at [301, 148] on div "A" at bounding box center [306, 152] width 14 height 14
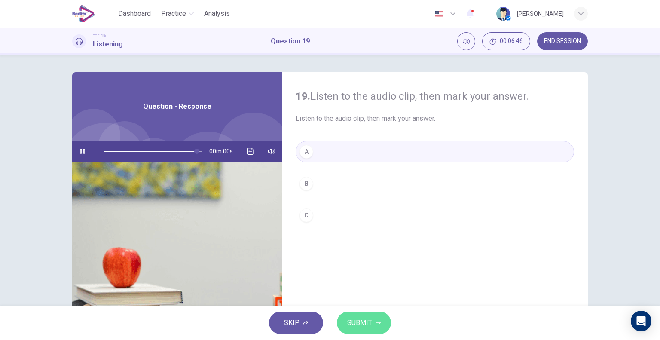
click at [353, 324] on span "SUBMIT" at bounding box center [359, 323] width 25 height 12
type input "*"
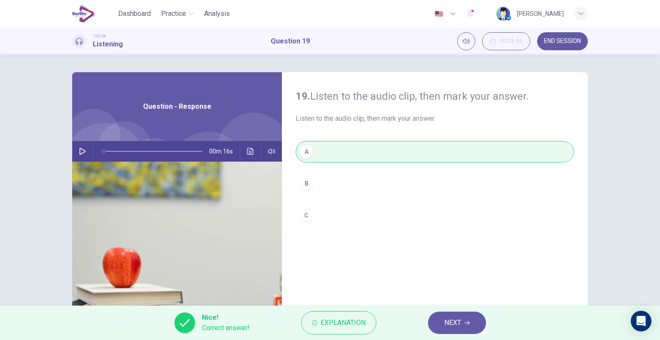
click at [455, 321] on span "NEXT" at bounding box center [452, 323] width 17 height 12
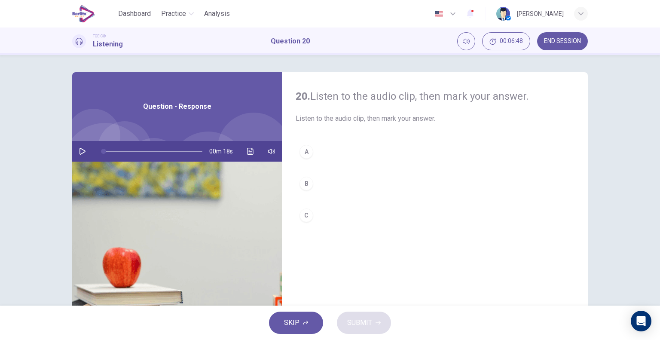
click at [81, 149] on icon "button" at bounding box center [82, 151] width 6 height 7
click at [304, 152] on div "A" at bounding box center [306, 152] width 14 height 14
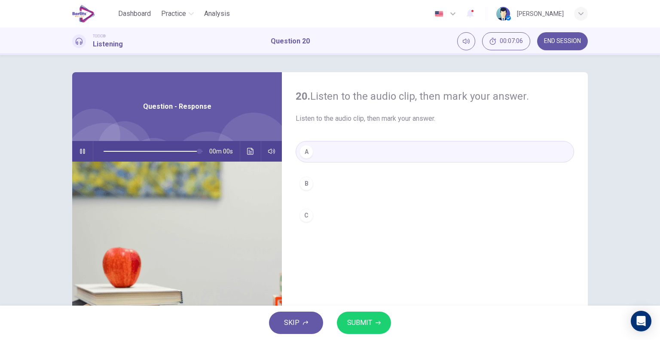
type input "*"
click at [356, 322] on span "SUBMIT" at bounding box center [359, 323] width 25 height 12
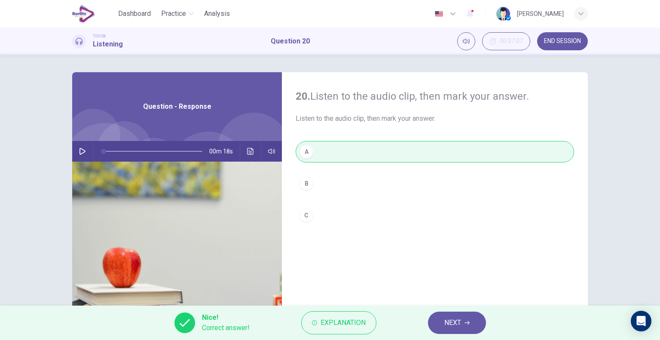
click at [560, 43] on span "END SESSION" at bounding box center [562, 41] width 37 height 7
